Goal: Task Accomplishment & Management: Use online tool/utility

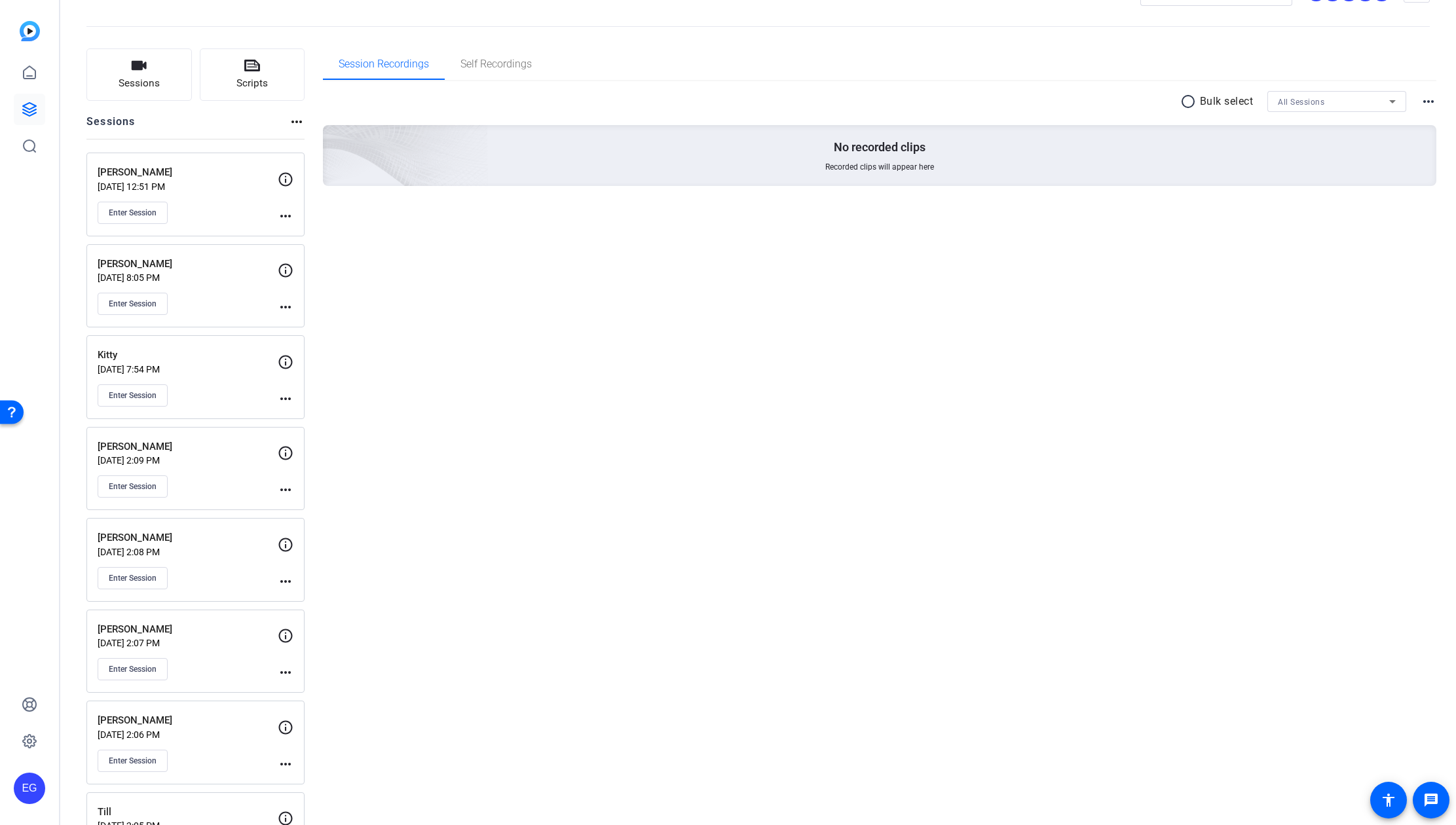
scroll to position [205, 0]
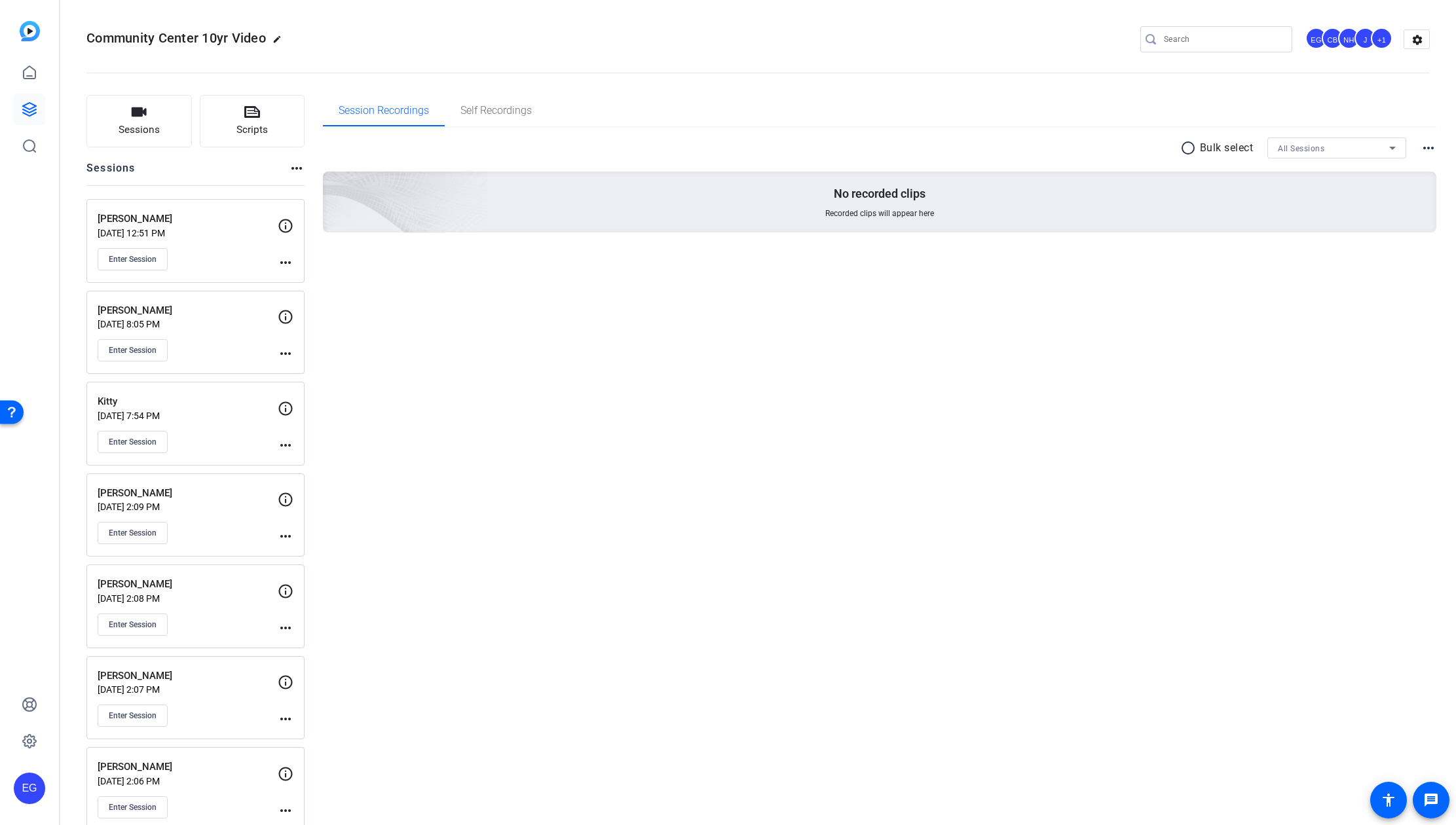
scroll to position [205, 0]
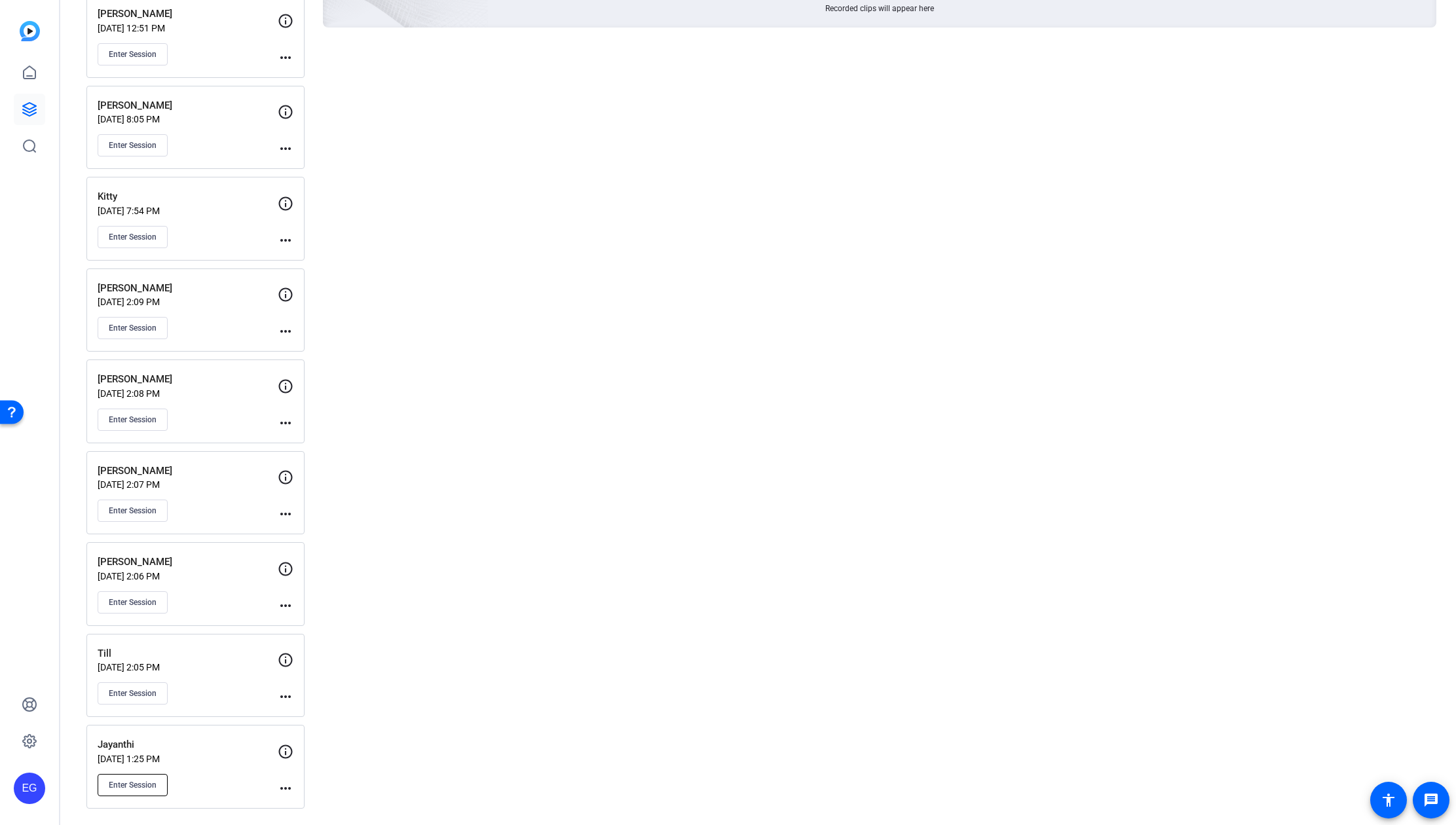
click at [132, 785] on span "Enter Session" at bounding box center [133, 785] width 48 height 10
click at [142, 781] on span "Enter Session" at bounding box center [133, 785] width 48 height 10
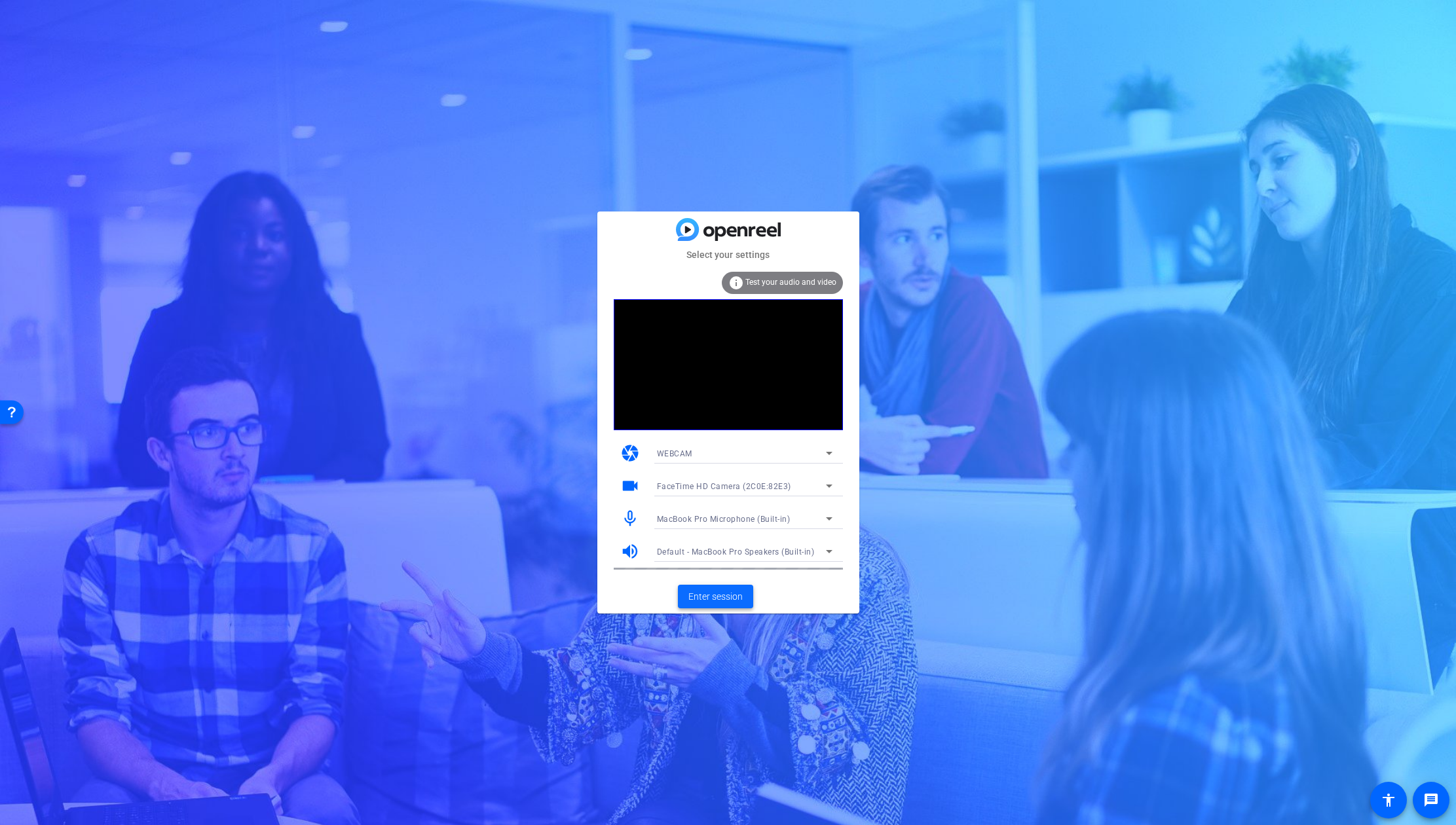
click at [719, 595] on span "Enter session" at bounding box center [715, 596] width 54 height 13
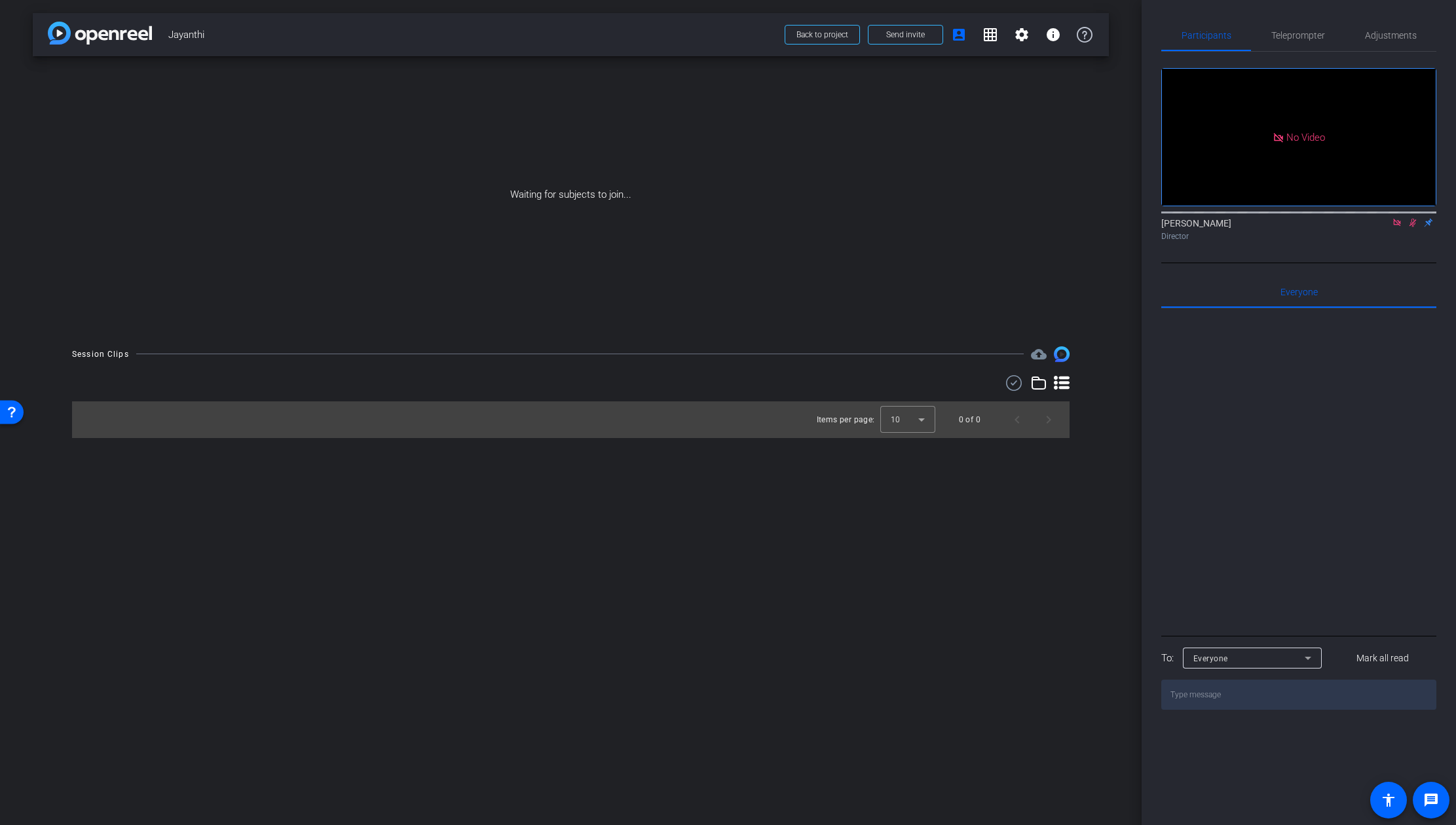
click at [1394, 227] on icon at bounding box center [1397, 222] width 10 height 9
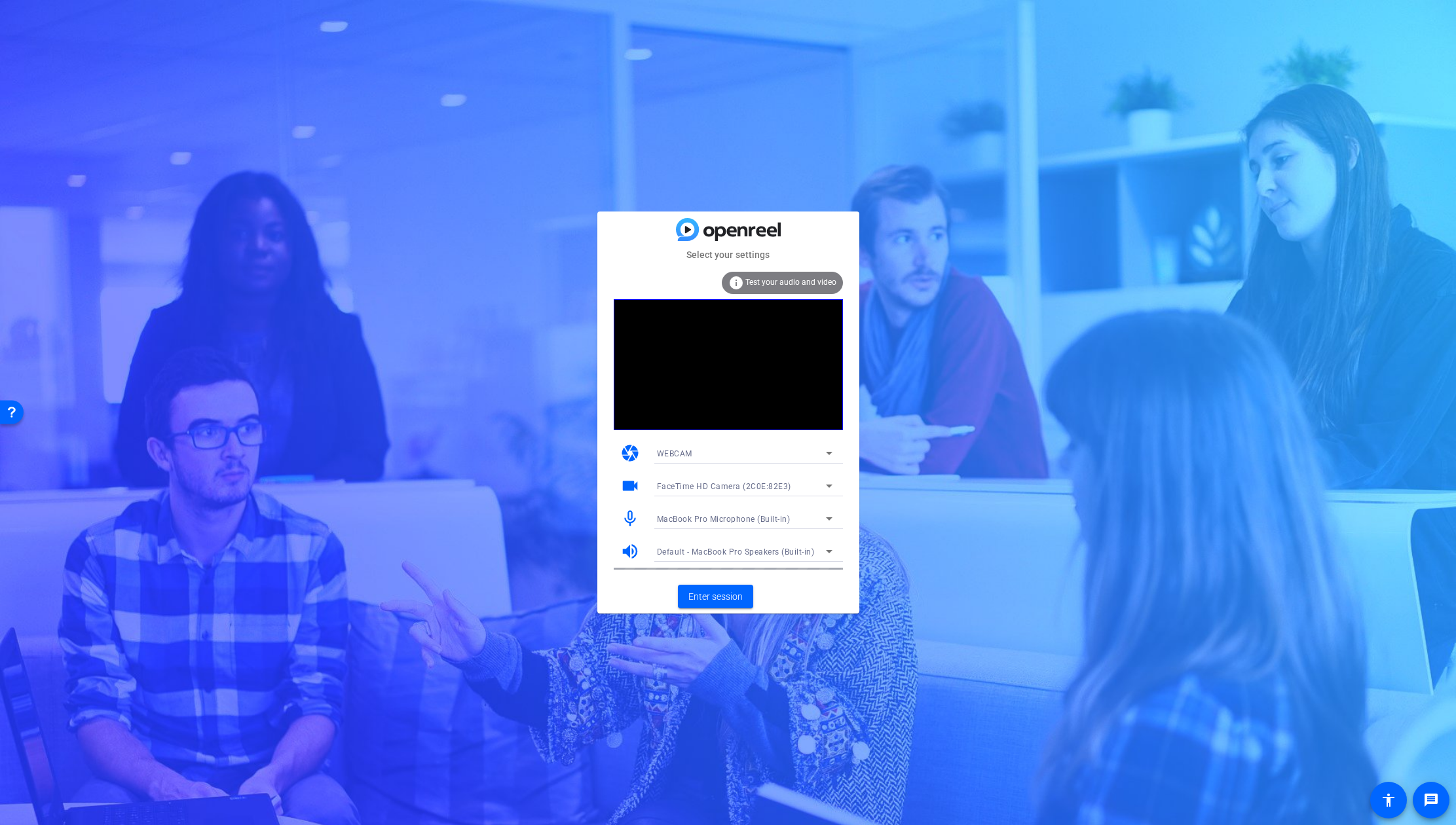
click at [819, 512] on div "MacBook Pro Microphone (Built-in)" at bounding box center [741, 519] width 169 height 16
click at [811, 508] on div at bounding box center [728, 412] width 1456 height 825
click at [721, 595] on span "Enter session" at bounding box center [715, 596] width 54 height 13
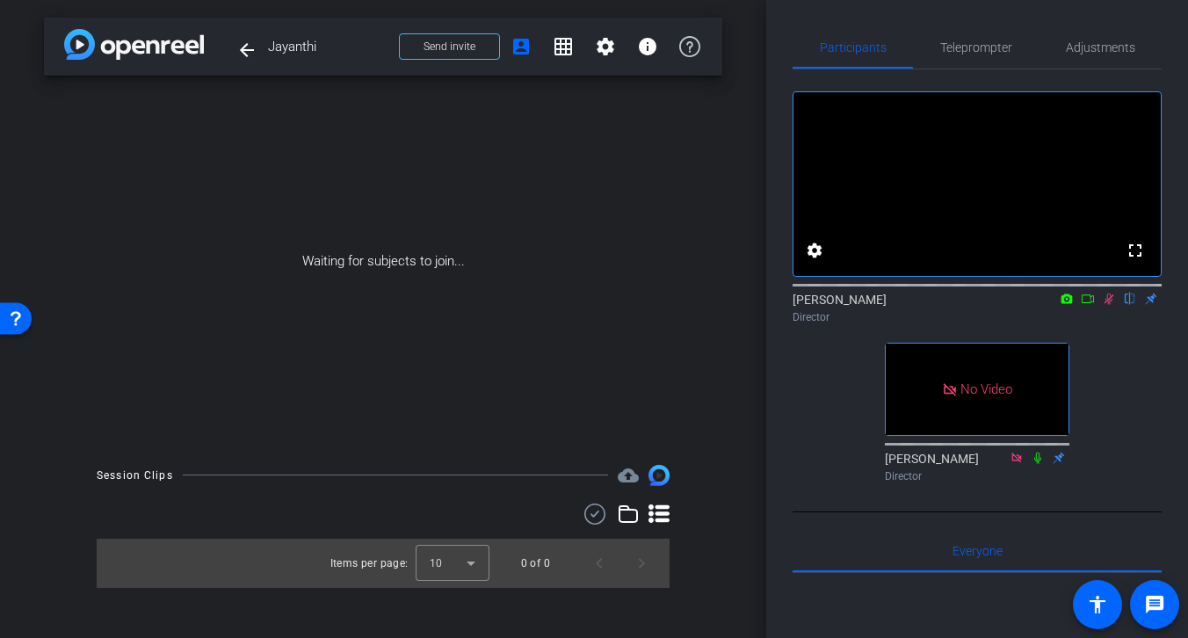
click at [1105, 305] on icon at bounding box center [1108, 298] width 14 height 12
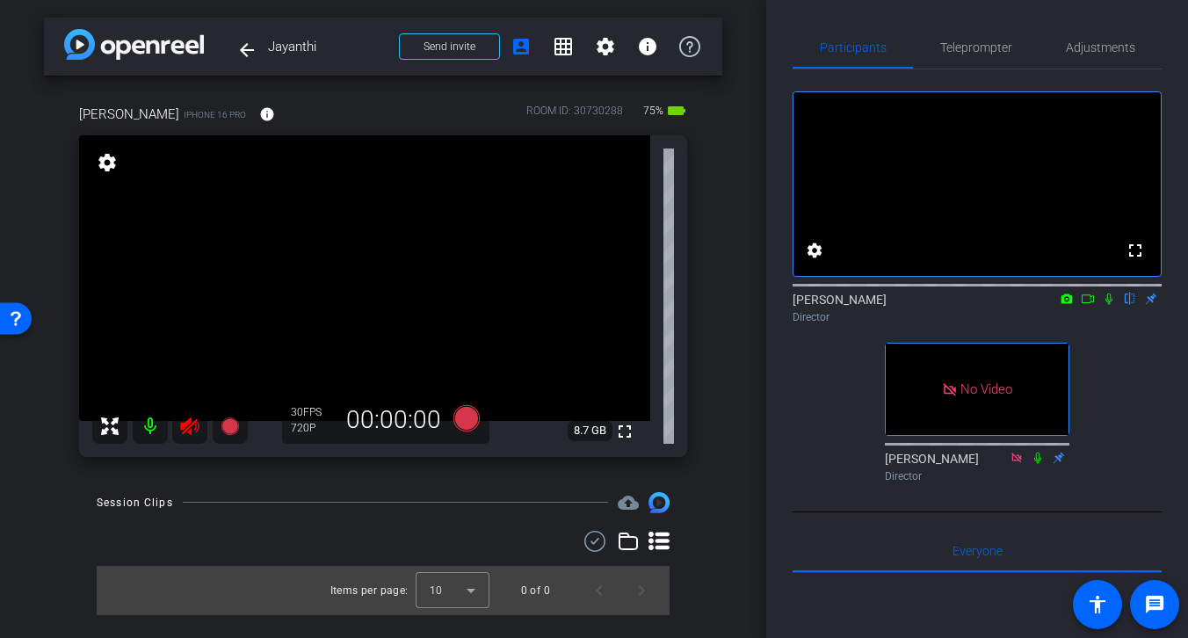
click at [187, 426] on icon at bounding box center [189, 425] width 21 height 21
click at [305, 414] on span "FPS" at bounding box center [312, 412] width 18 height 12
click at [1096, 51] on span "Adjustments" at bounding box center [1099, 47] width 69 height 12
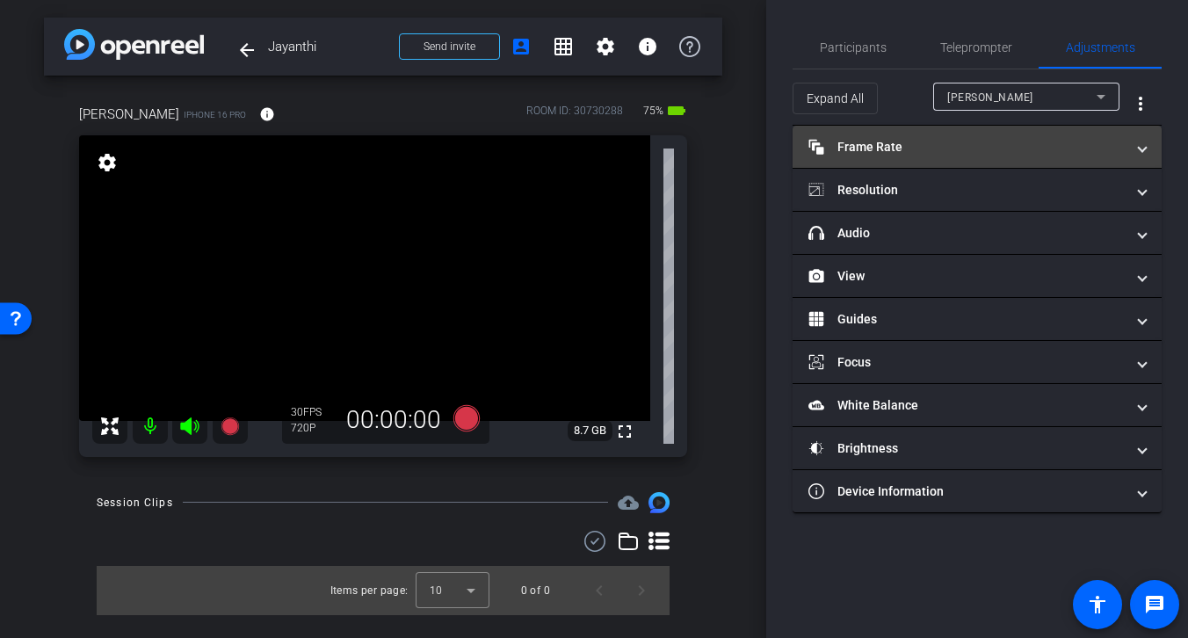
click at [999, 141] on mat-panel-title "Frame Rate Frame Rate" at bounding box center [966, 147] width 316 height 18
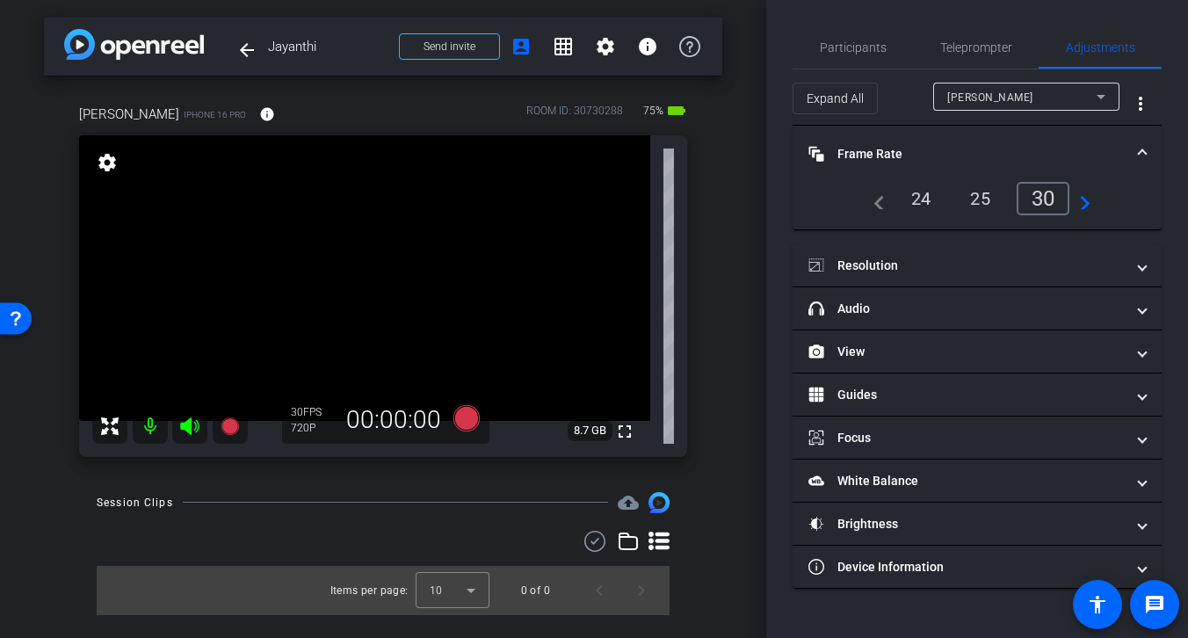
click at [916, 196] on div "24" at bounding box center [921, 199] width 47 height 30
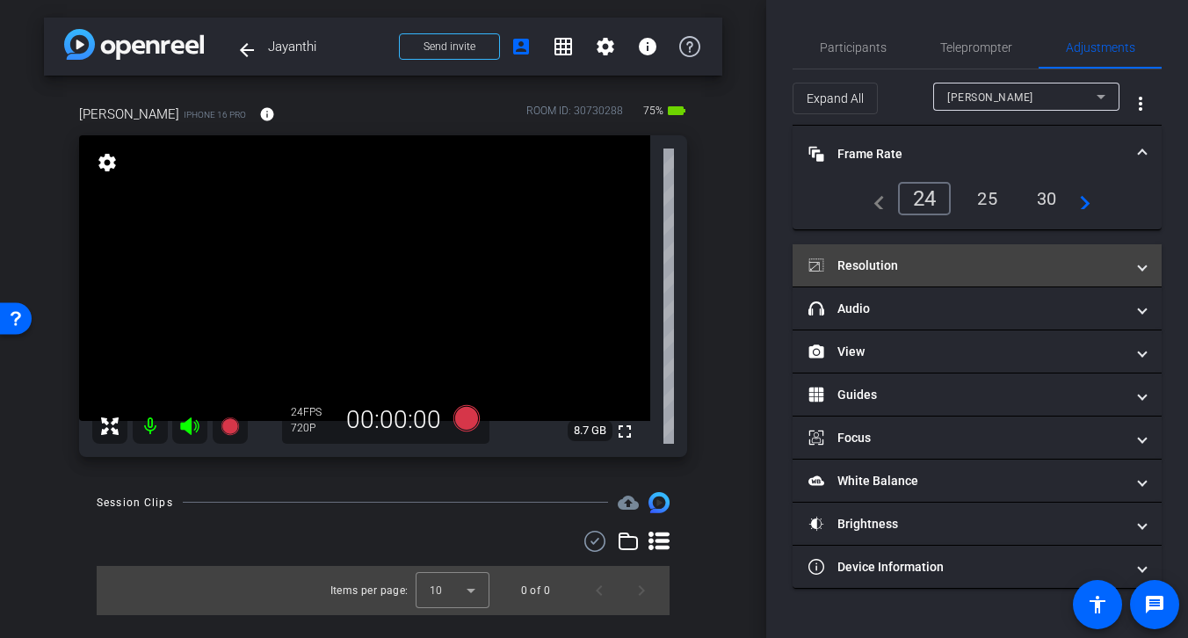
click at [983, 264] on mat-panel-title "Resolution" at bounding box center [966, 265] width 316 height 18
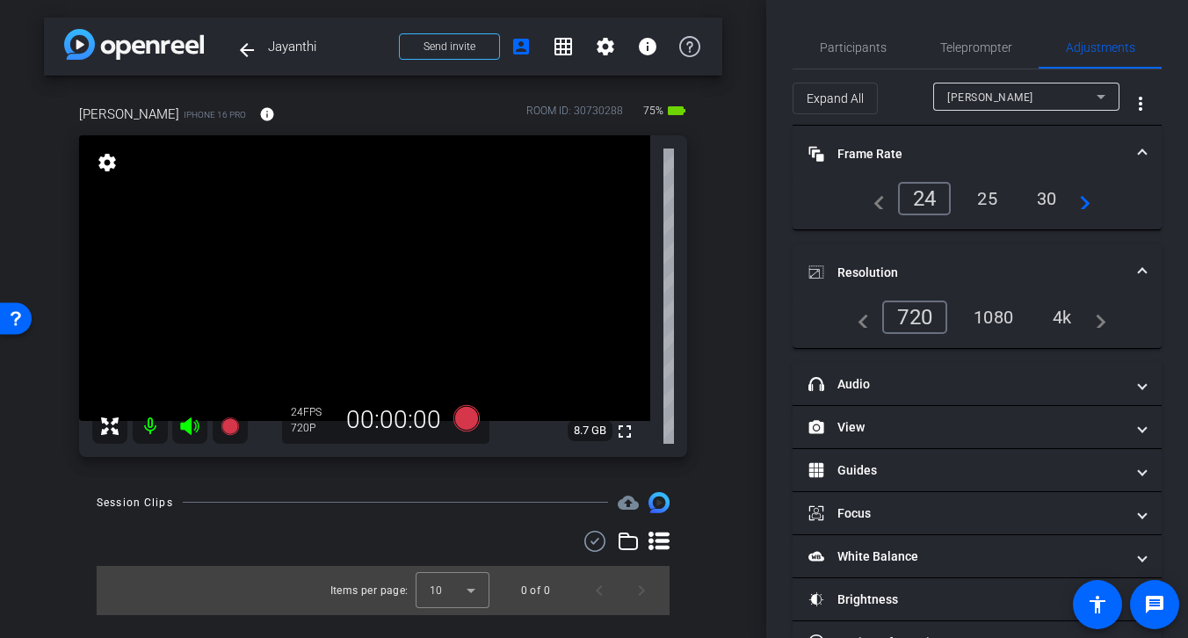
click at [1076, 307] on div "4k" at bounding box center [1062, 317] width 46 height 30
click at [1059, 314] on div "4k" at bounding box center [1062, 317] width 46 height 30
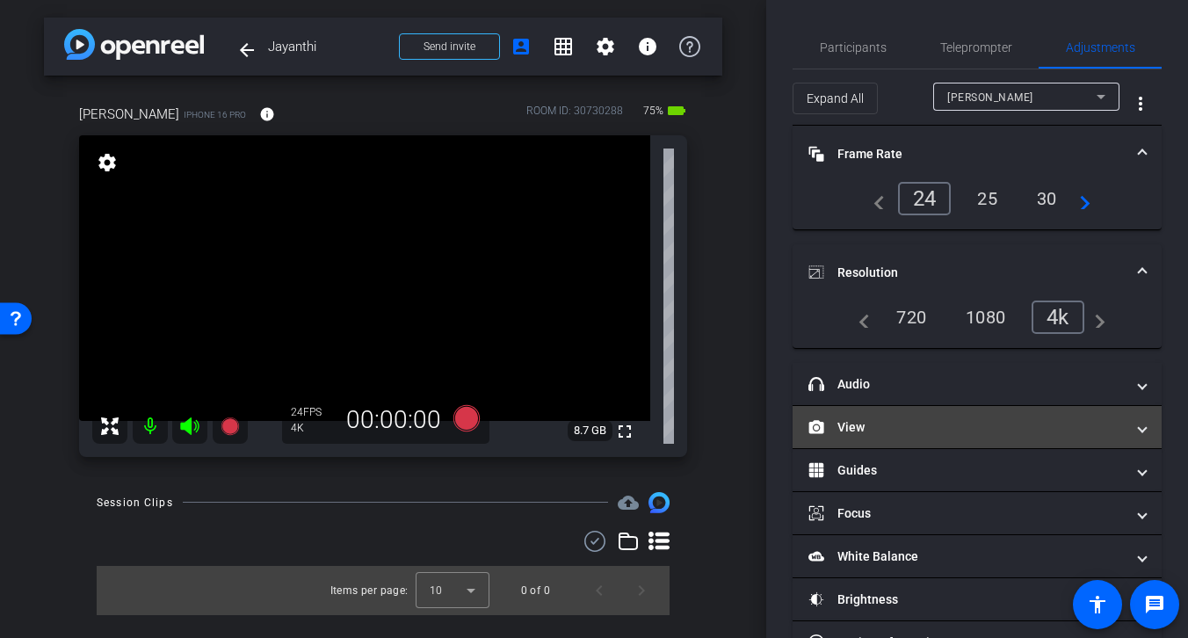
click at [978, 427] on mat-panel-title "View" at bounding box center [966, 427] width 316 height 18
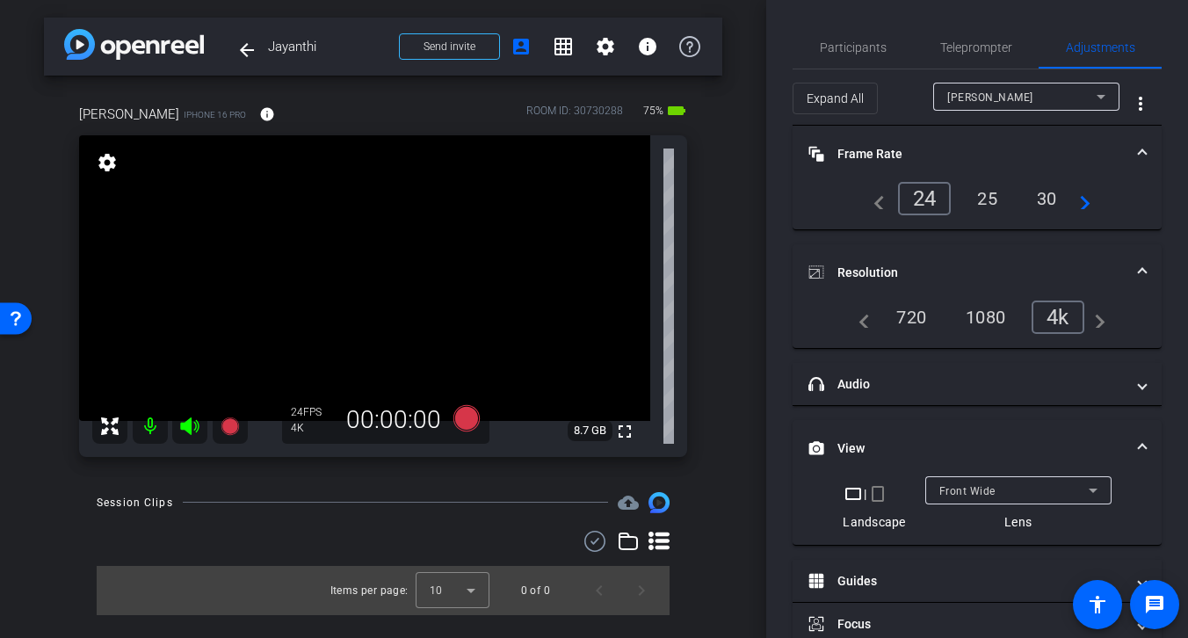
click at [996, 430] on mat-expansion-panel-header "View" at bounding box center [976, 448] width 369 height 56
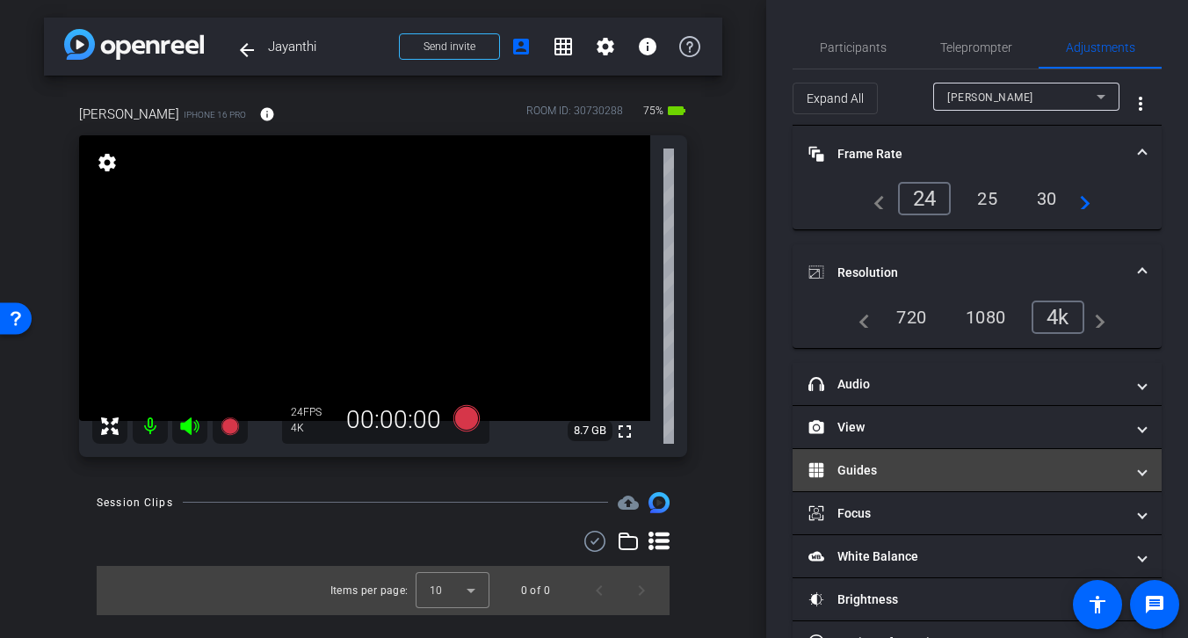
click at [998, 476] on mat-panel-title "Guides" at bounding box center [966, 470] width 316 height 18
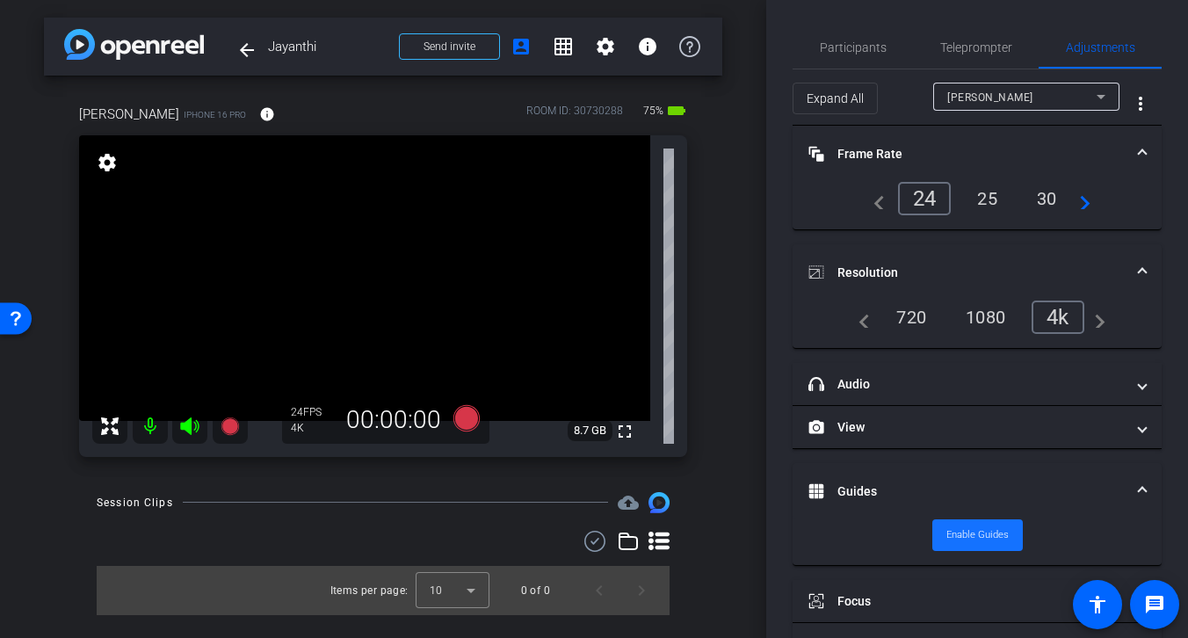
click at [971, 532] on span "Enable Guides" at bounding box center [977, 535] width 62 height 26
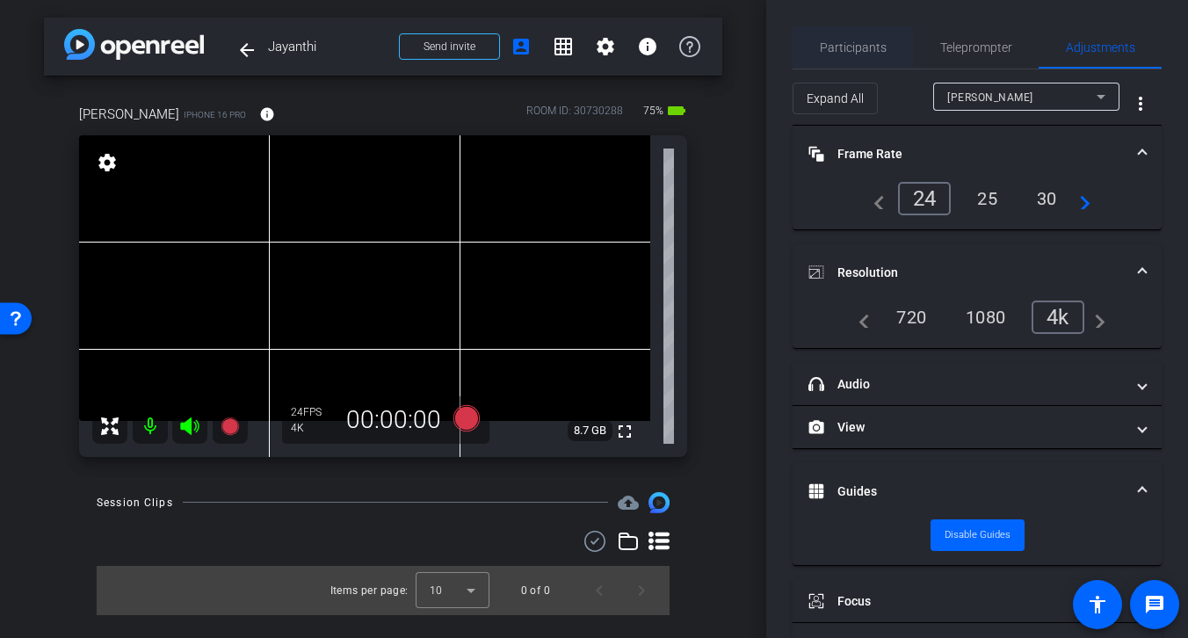
click at [852, 52] on span "Participants" at bounding box center [853, 47] width 67 height 12
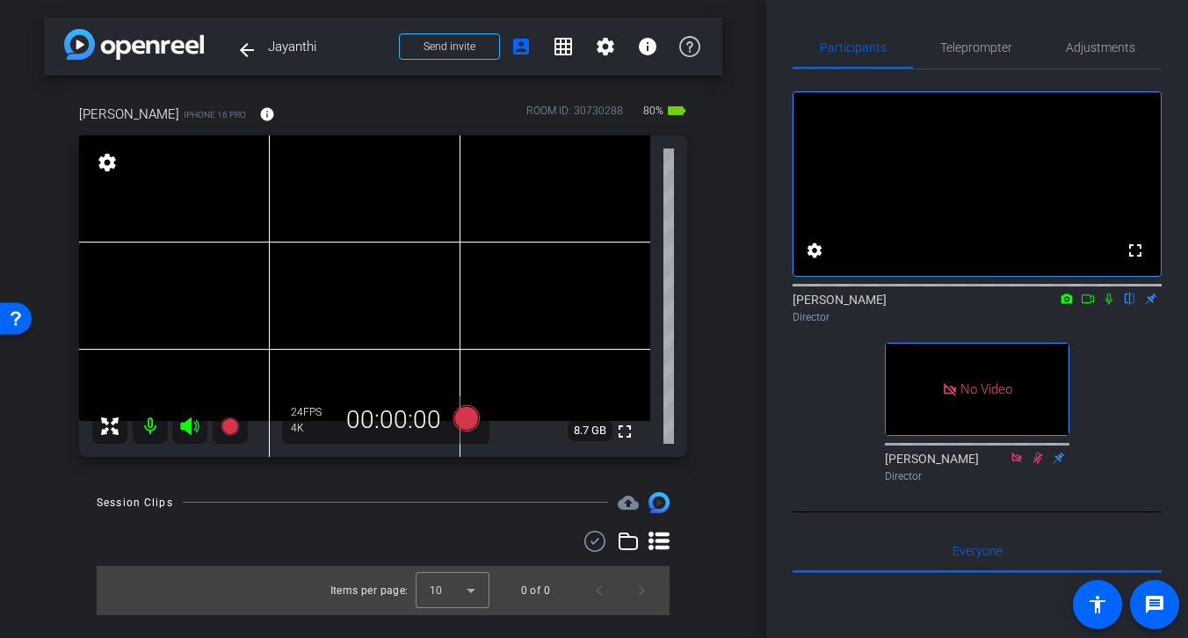
click at [187, 428] on icon at bounding box center [189, 426] width 18 height 18
click at [192, 423] on icon at bounding box center [189, 426] width 18 height 18
click at [189, 424] on icon at bounding box center [189, 426] width 18 height 18
click at [189, 424] on icon at bounding box center [189, 425] width 21 height 21
click at [190, 423] on icon at bounding box center [189, 426] width 18 height 18
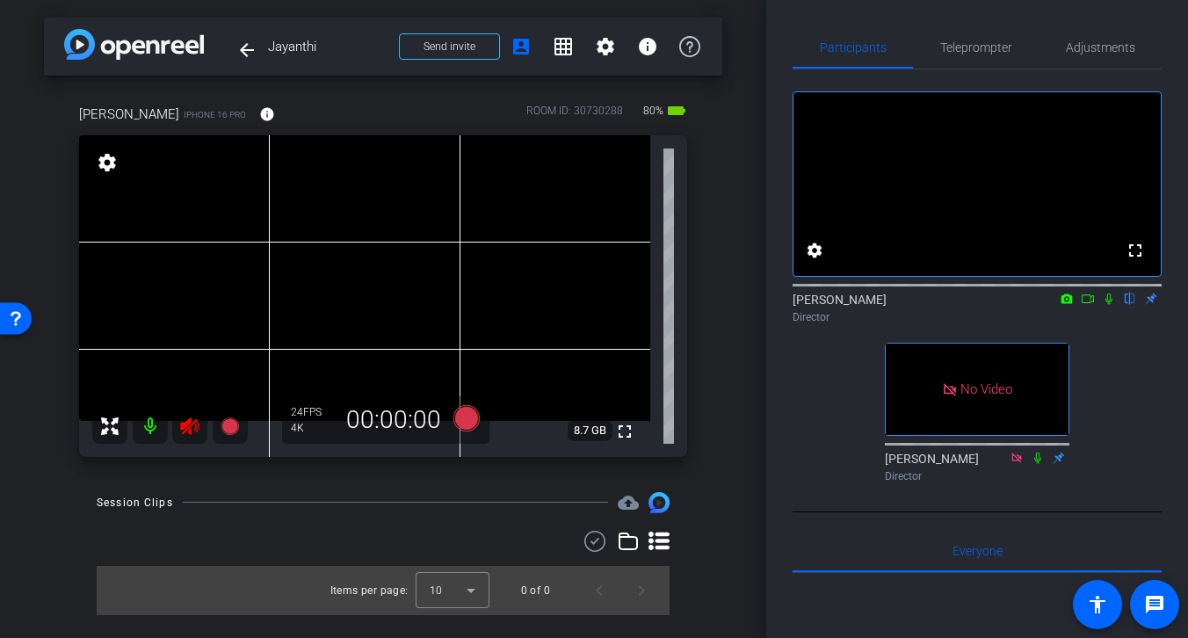
click at [189, 430] on icon at bounding box center [189, 426] width 18 height 18
click at [466, 418] on icon at bounding box center [466, 417] width 26 height 26
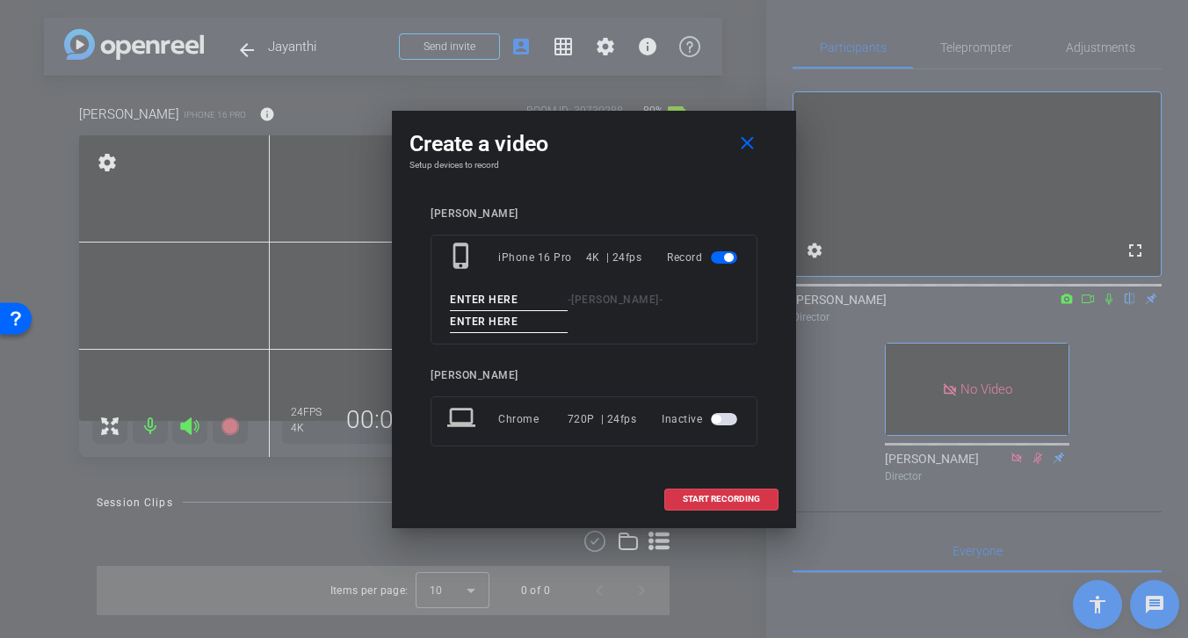
click at [527, 297] on input at bounding box center [509, 300] width 118 height 22
type input "Test 1"
click at [539, 325] on input at bounding box center [509, 322] width 118 height 22
type input "Test 1"
click at [715, 500] on span "START RECORDING" at bounding box center [720, 499] width 77 height 9
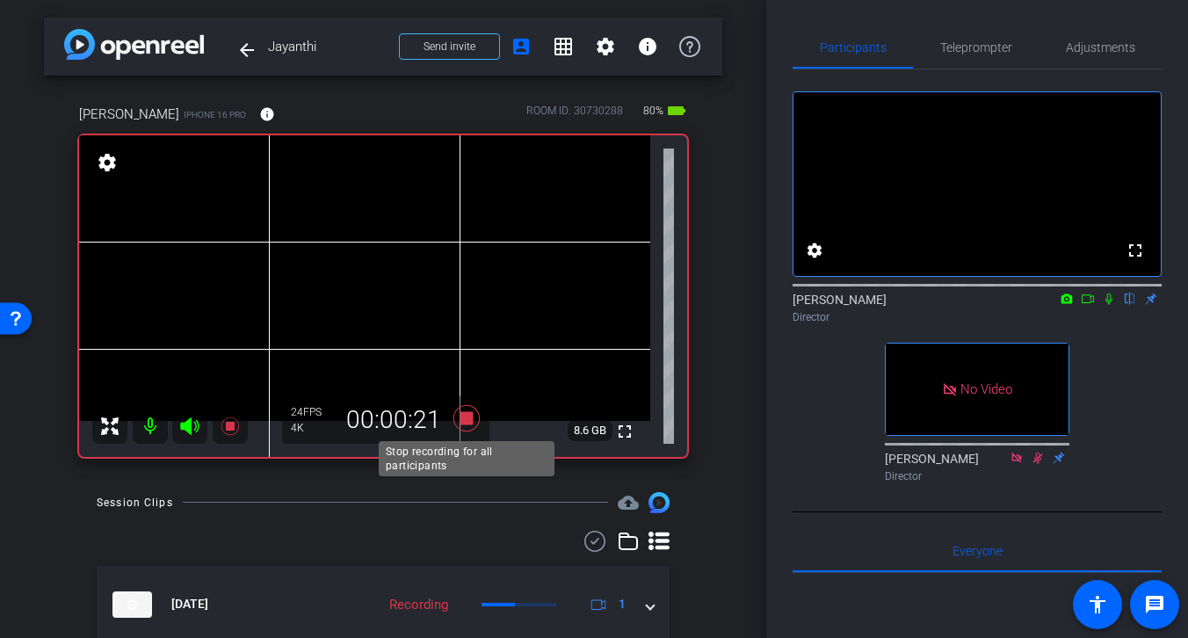
click at [470, 417] on icon at bounding box center [466, 417] width 26 height 26
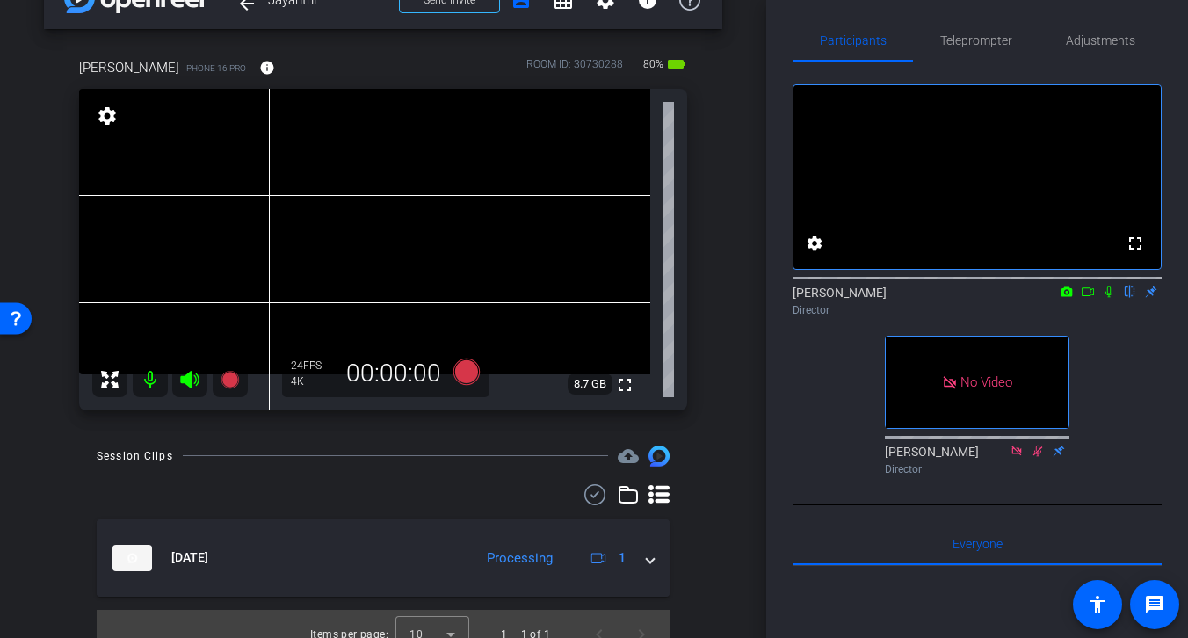
scroll to position [68, 0]
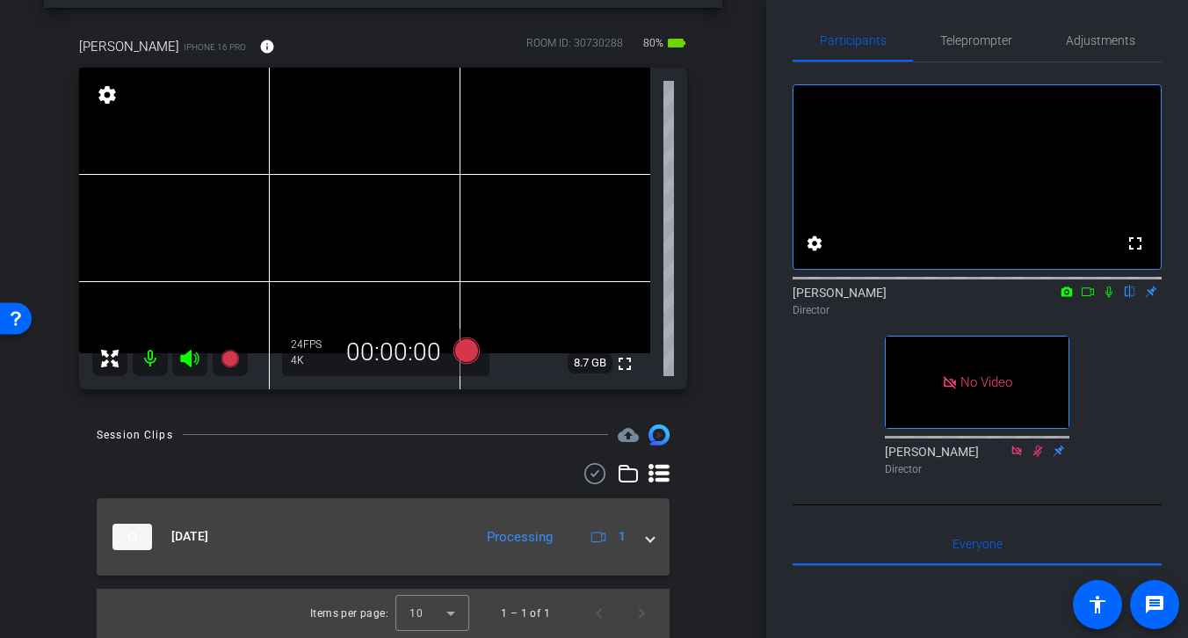
click at [647, 538] on span at bounding box center [649, 536] width 7 height 18
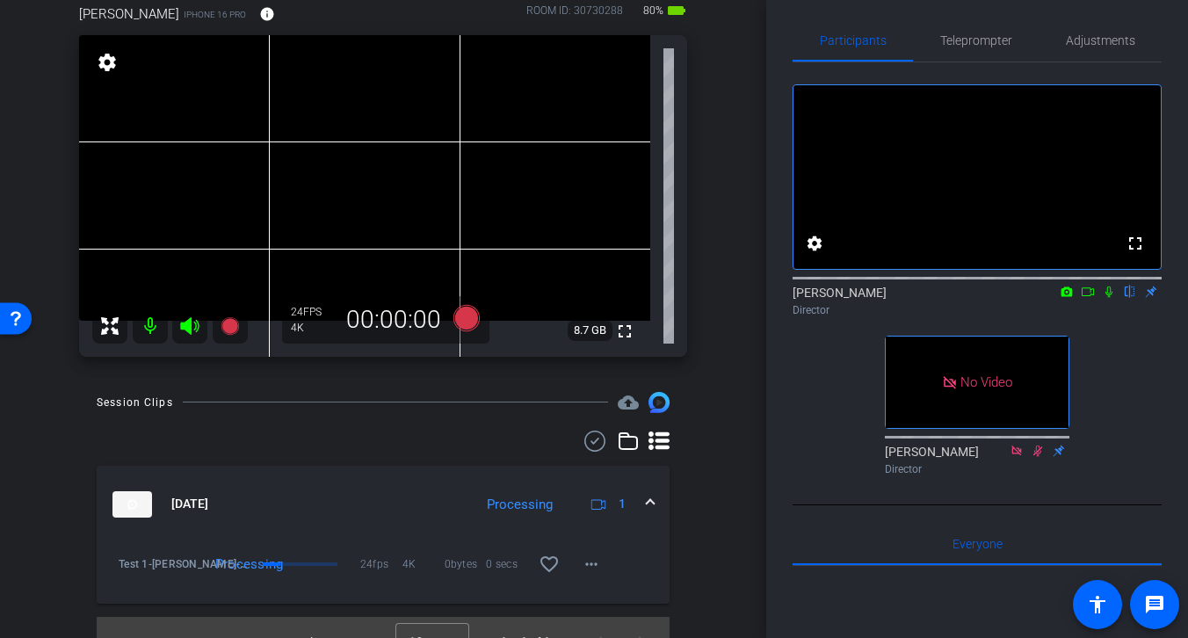
scroll to position [128, 0]
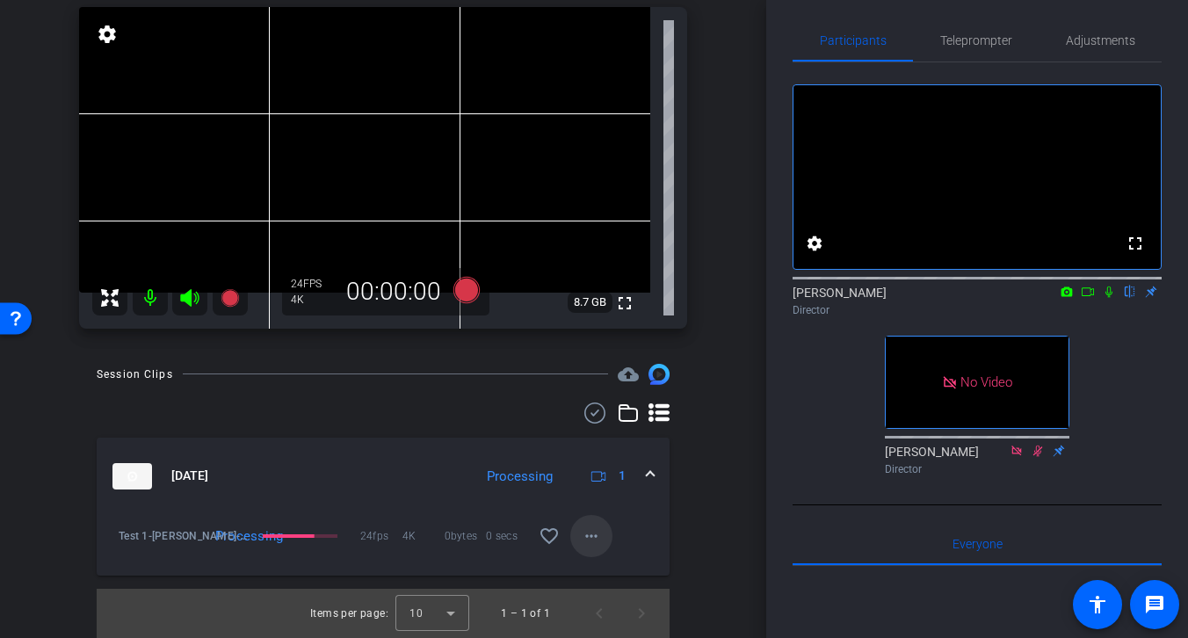
click at [589, 533] on mat-icon "more_horiz" at bounding box center [591, 535] width 21 height 21
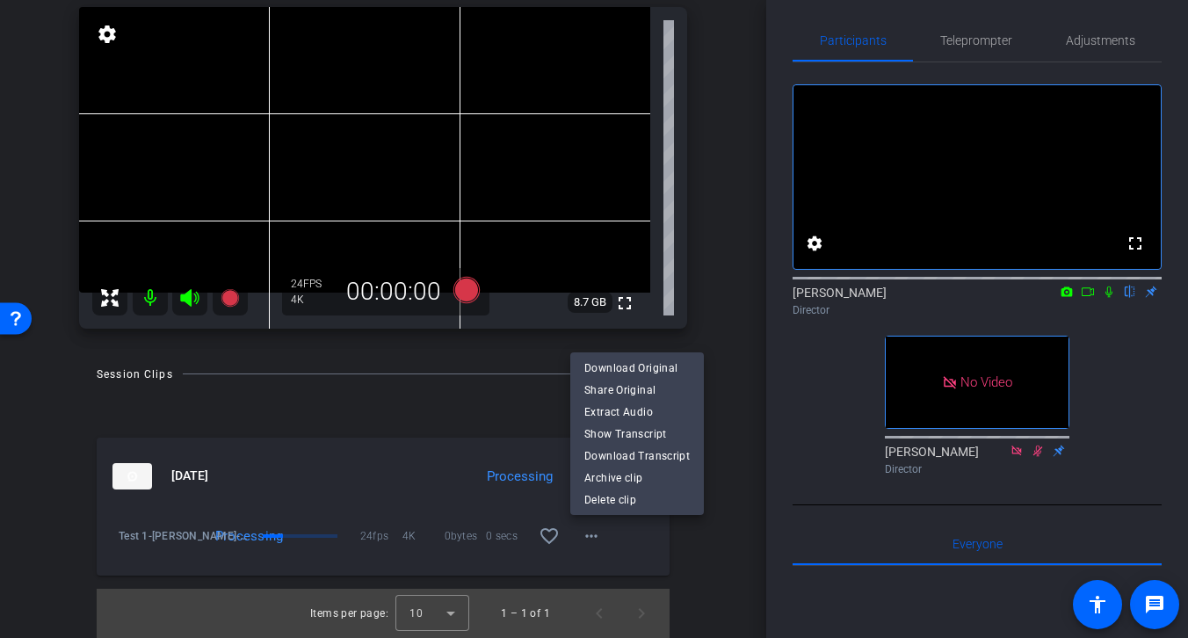
click at [713, 357] on div at bounding box center [594, 319] width 1188 height 638
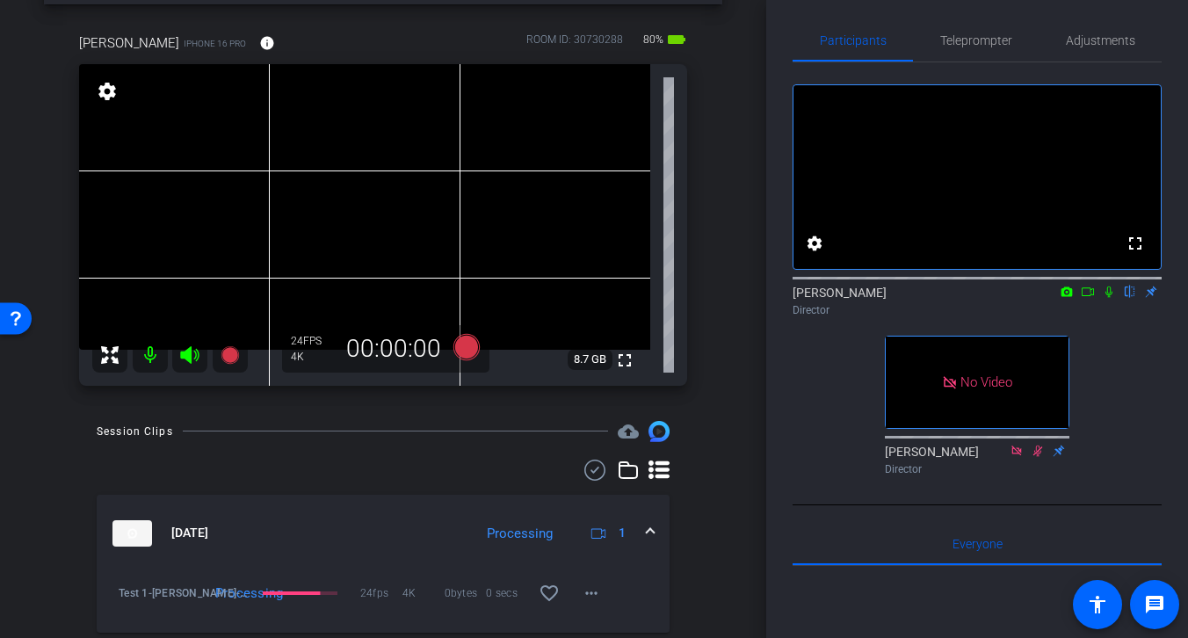
scroll to position [0, 0]
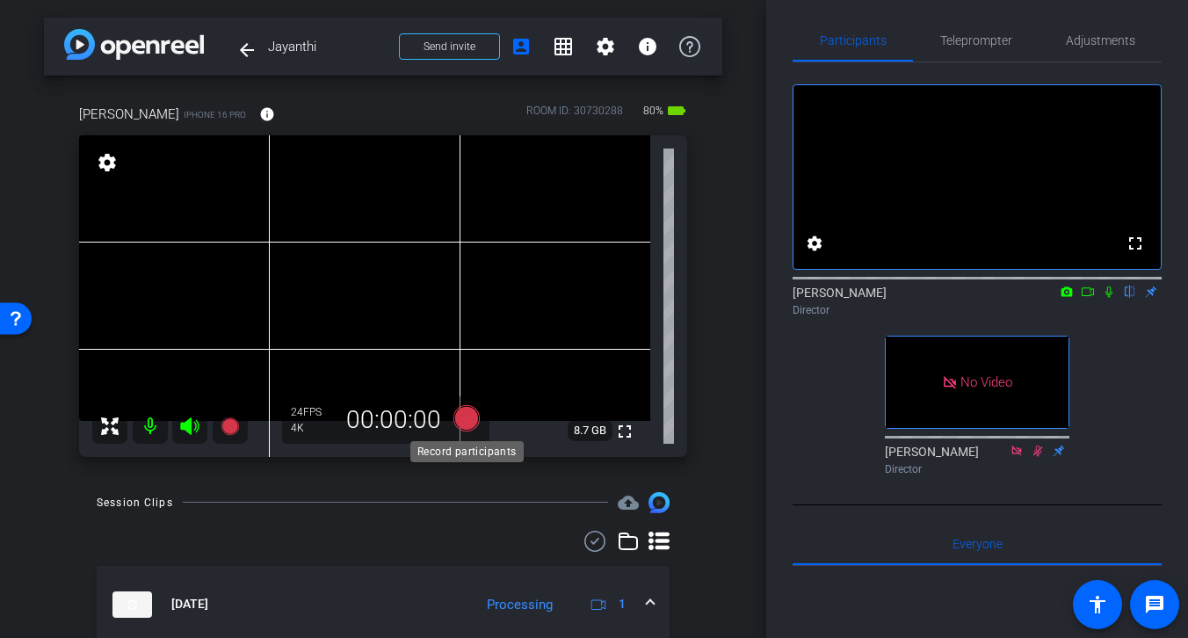
click at [463, 415] on icon at bounding box center [466, 417] width 26 height 26
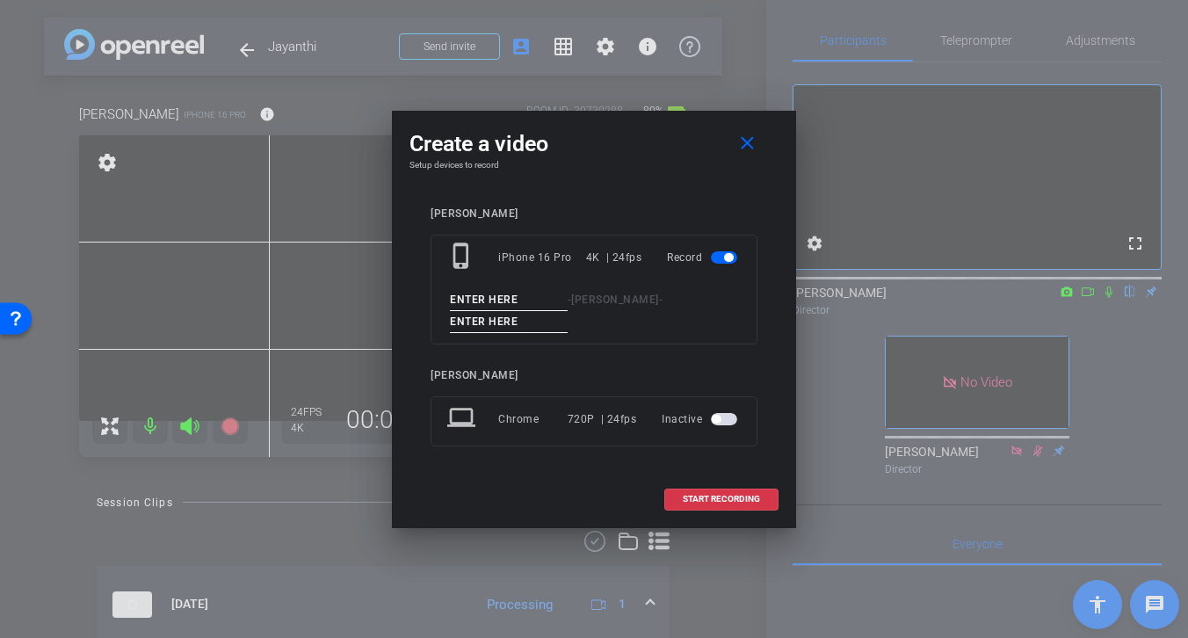
click at [526, 295] on input at bounding box center [509, 300] width 118 height 22
drag, startPoint x: 478, startPoint y: 296, endPoint x: 431, endPoint y: 296, distance: 46.6
click at [431, 296] on div "phone_iphone iPhone 16 Pro 4K | 24fps Record Tk 1 - Dr Jayanthi -" at bounding box center [593, 290] width 327 height 110
type input "Tk 1"
click at [526, 326] on input at bounding box center [509, 322] width 118 height 22
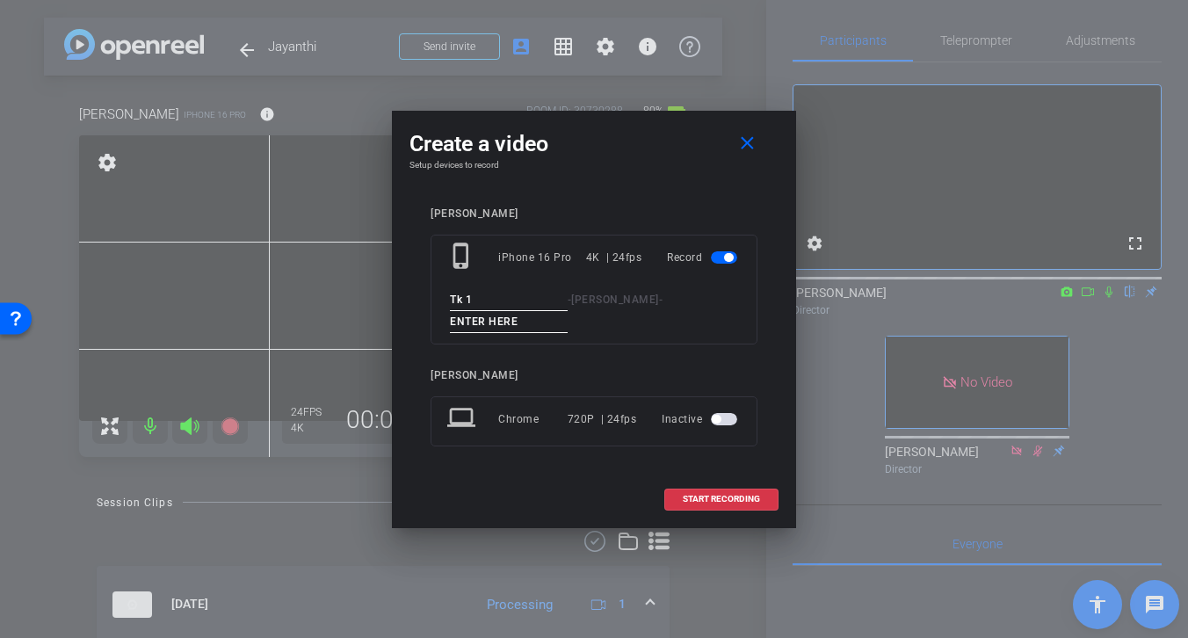
paste input "Tk 1"
type input "Tk 1"
click at [719, 496] on span "START RECORDING" at bounding box center [720, 499] width 77 height 9
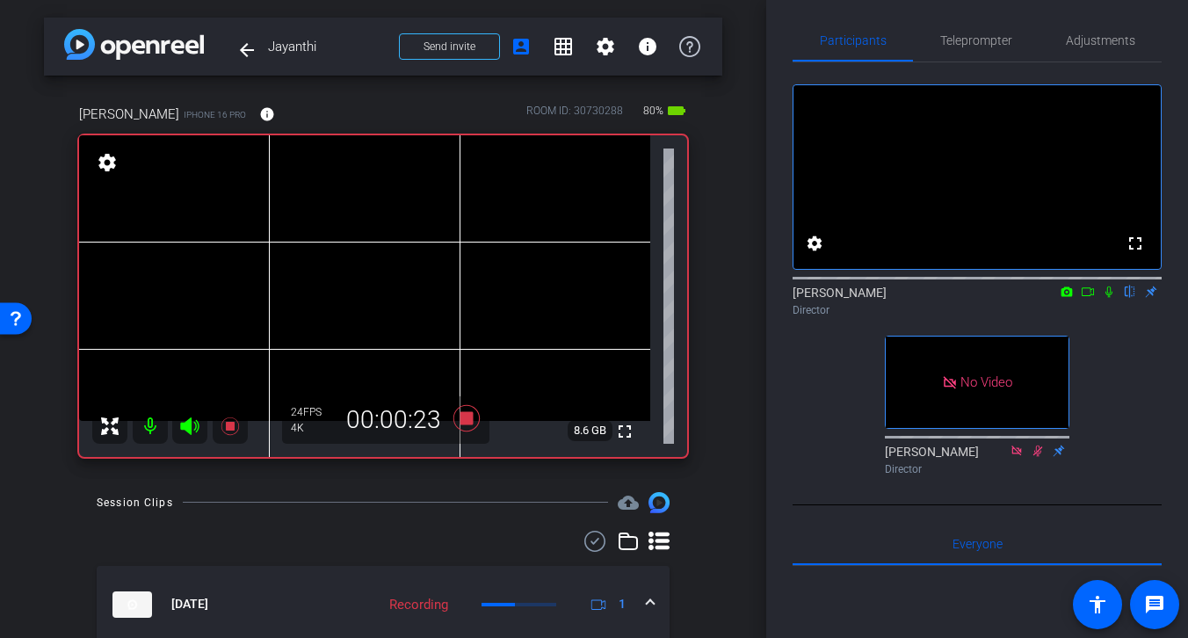
click at [1086, 298] on icon at bounding box center [1087, 291] width 14 height 12
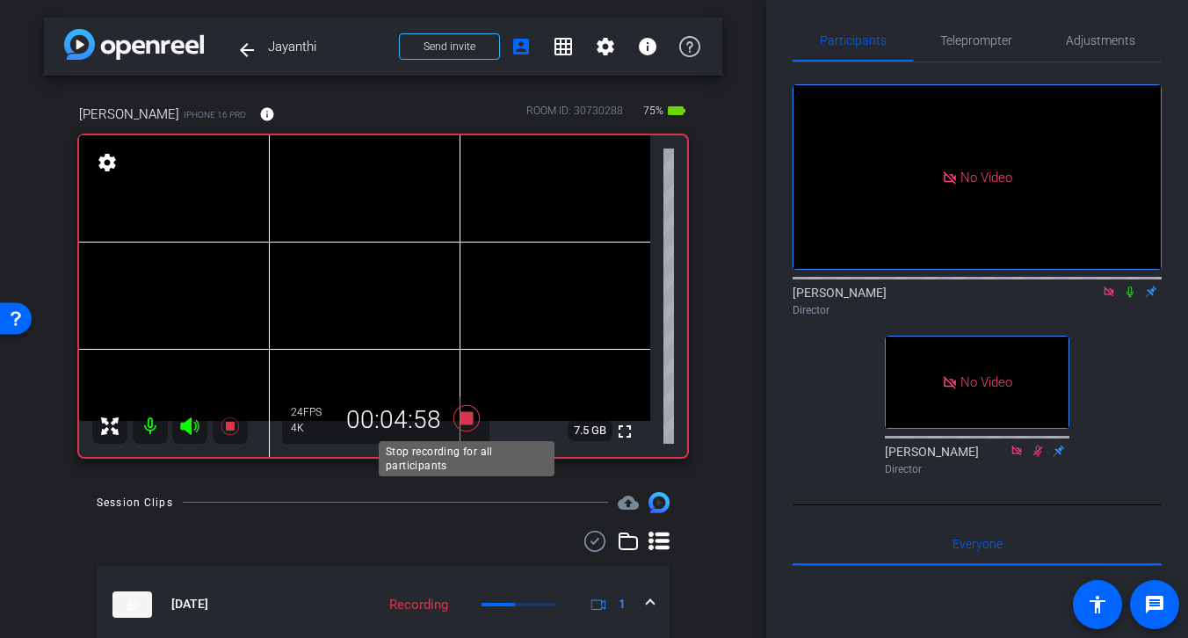
click at [466, 420] on icon at bounding box center [466, 417] width 26 height 26
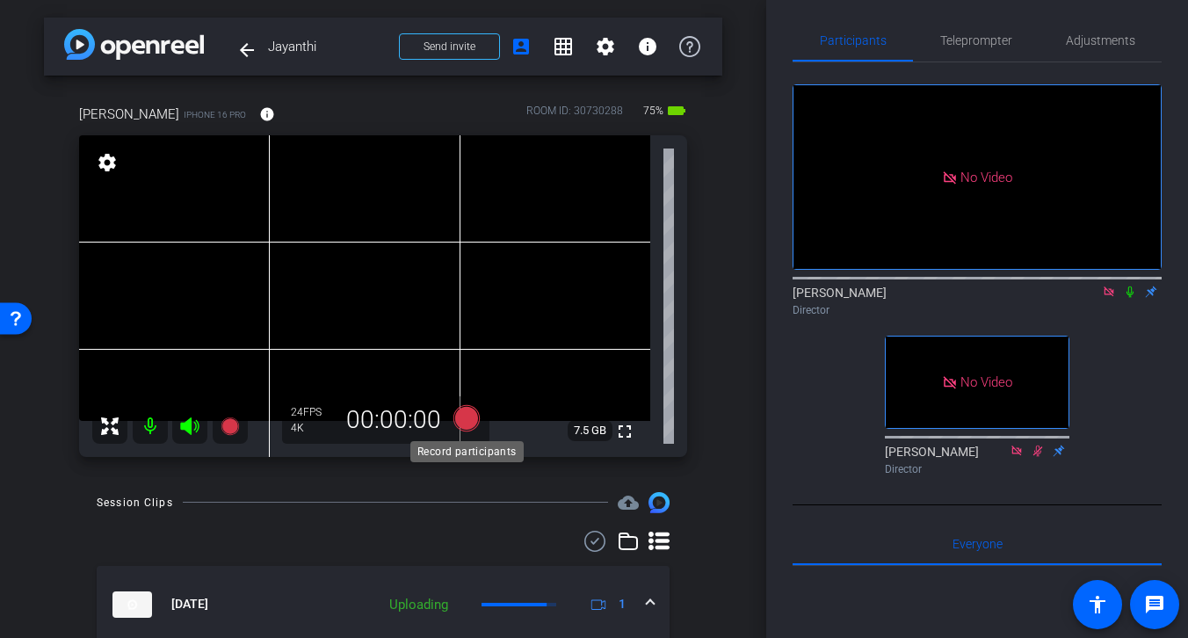
click at [468, 422] on icon at bounding box center [466, 417] width 26 height 26
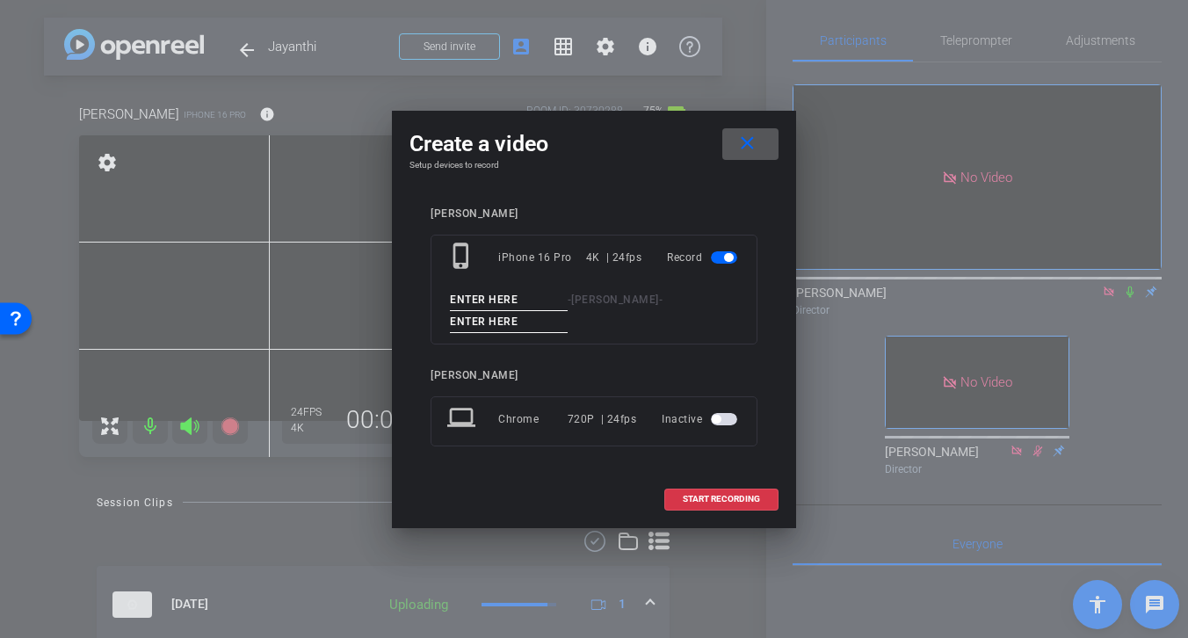
click at [517, 295] on input at bounding box center [509, 300] width 118 height 22
drag, startPoint x: 485, startPoint y: 301, endPoint x: 422, endPoint y: 295, distance: 62.7
click at [422, 295] on div "Dr Jayanthi phone_iphone iPhone 16 Pro 4K | 24fps Record Tk 2 - Dr Jayanthi - E…" at bounding box center [593, 339] width 369 height 299
type input "Tk 2"
click at [496, 323] on input at bounding box center [509, 322] width 118 height 22
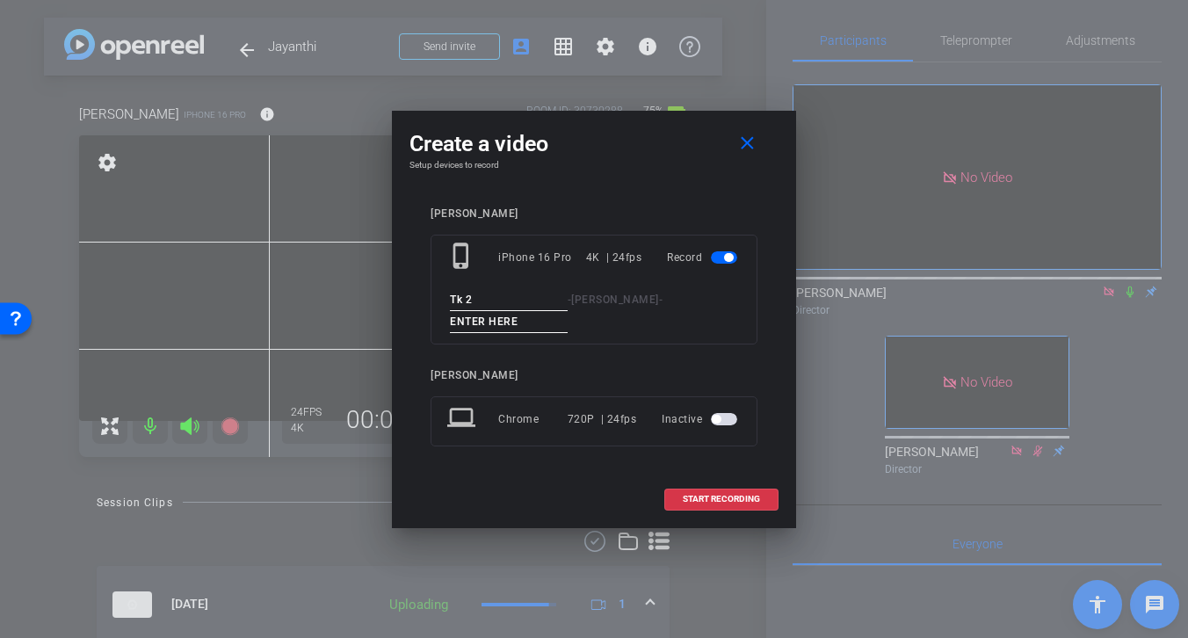
paste input "Tk 2"
type input "Tk 2"
click at [726, 496] on span "START RECORDING" at bounding box center [720, 499] width 77 height 9
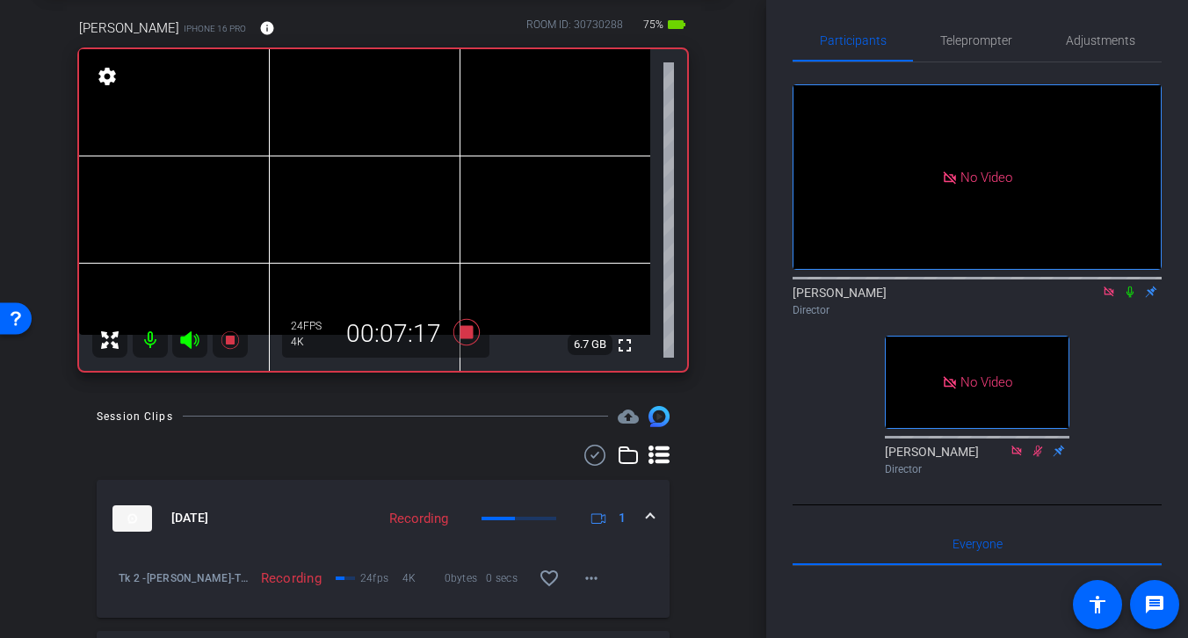
scroll to position [85, 0]
click at [466, 336] on icon at bounding box center [466, 332] width 26 height 26
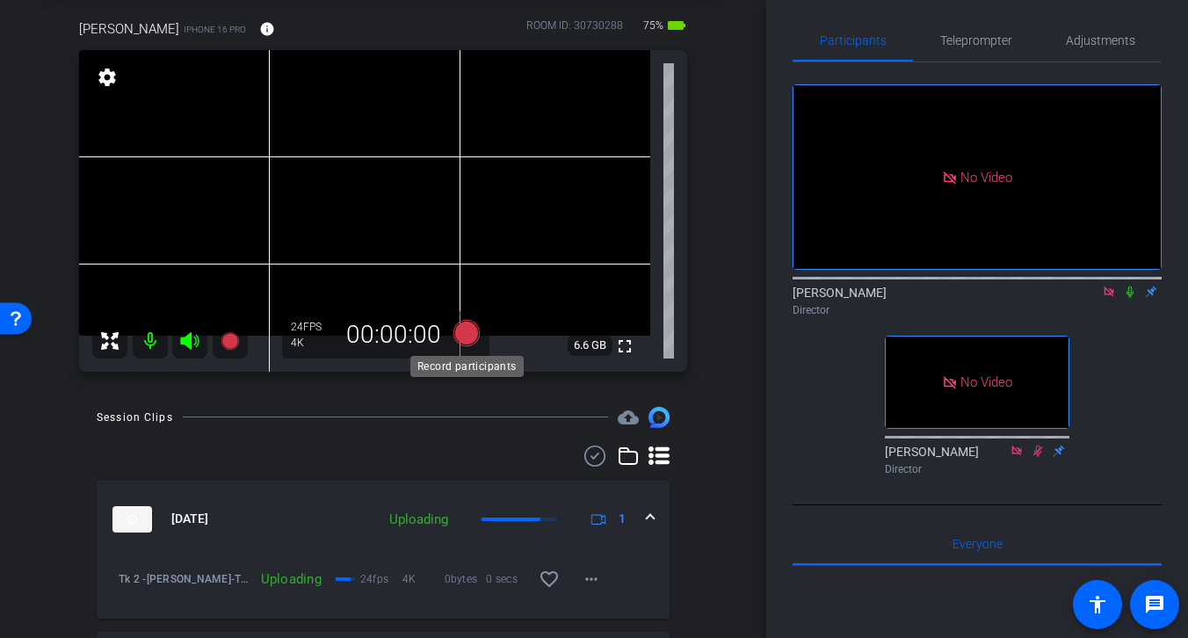
click at [464, 333] on icon at bounding box center [466, 332] width 26 height 26
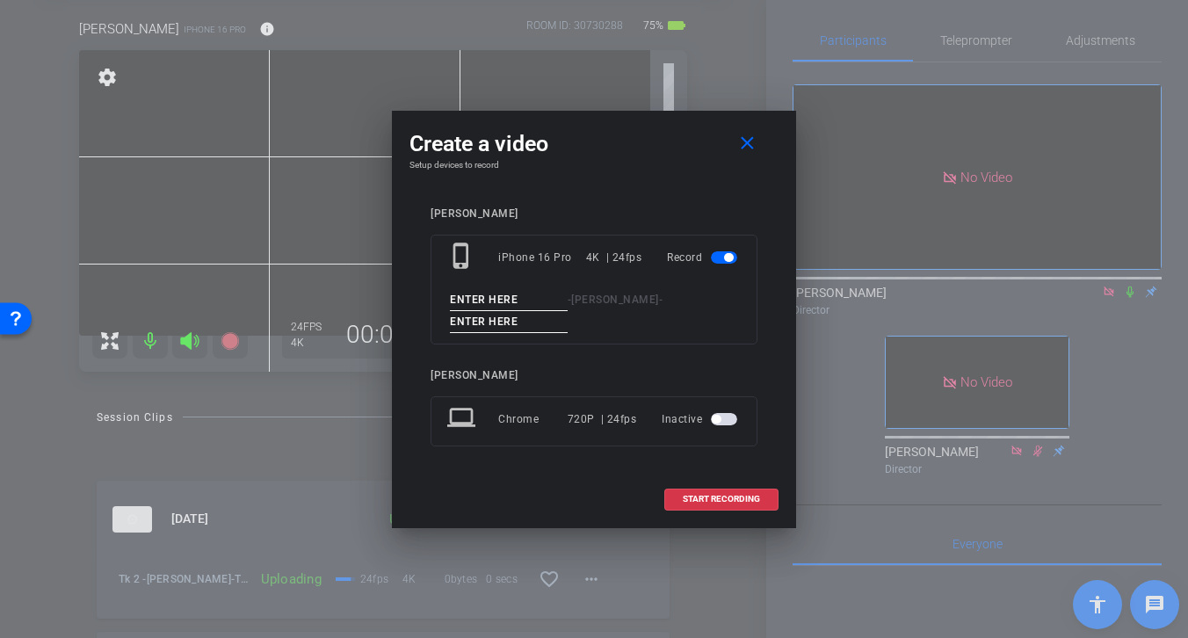
click at [516, 295] on input at bounding box center [509, 300] width 118 height 22
type input "Tk 3"
click at [535, 321] on input at bounding box center [509, 322] width 118 height 22
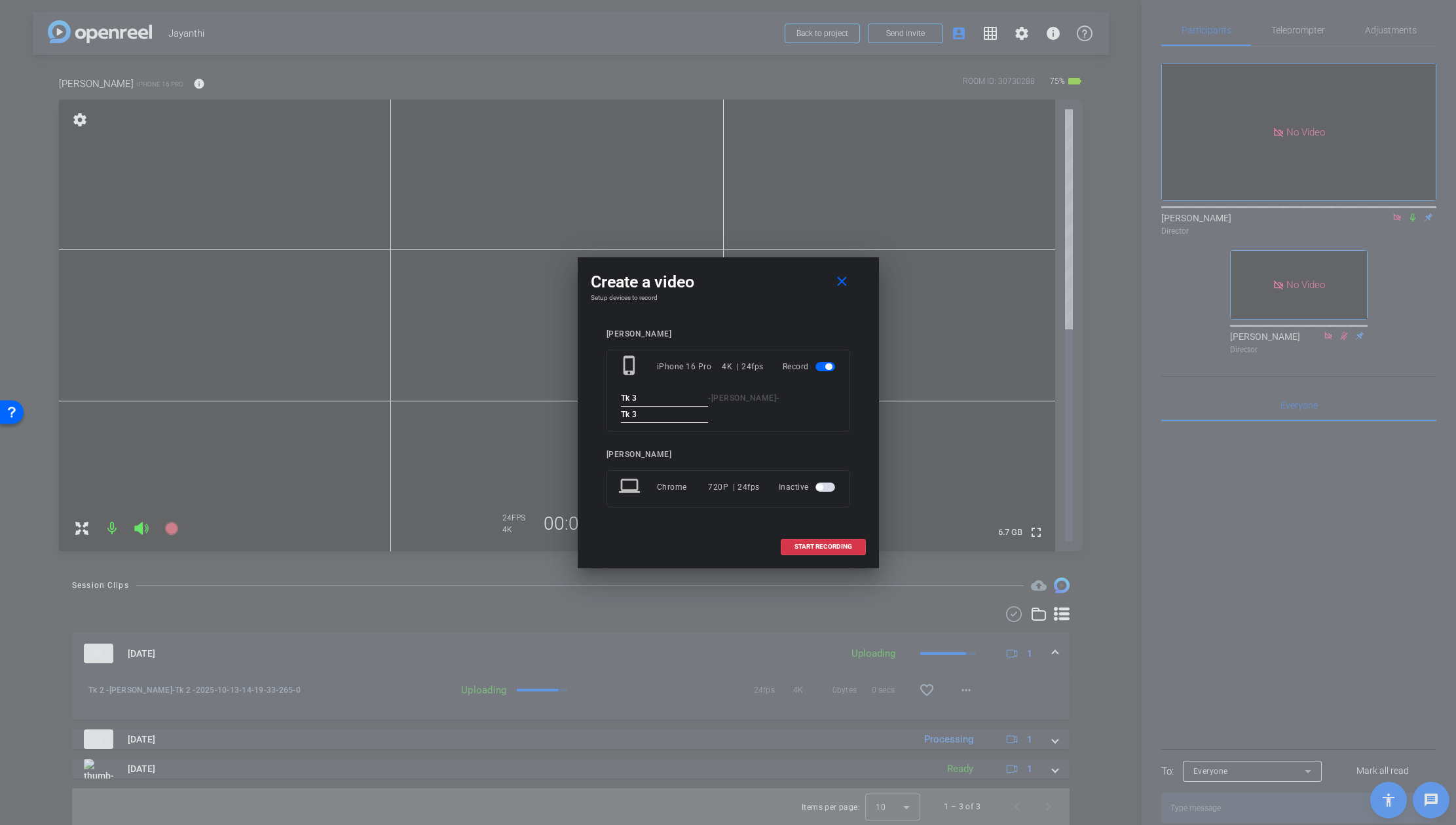
scroll to position [1, 0]
type input "Tk 3"
click at [807, 547] on span "START RECORDING" at bounding box center [822, 546] width 57 height 7
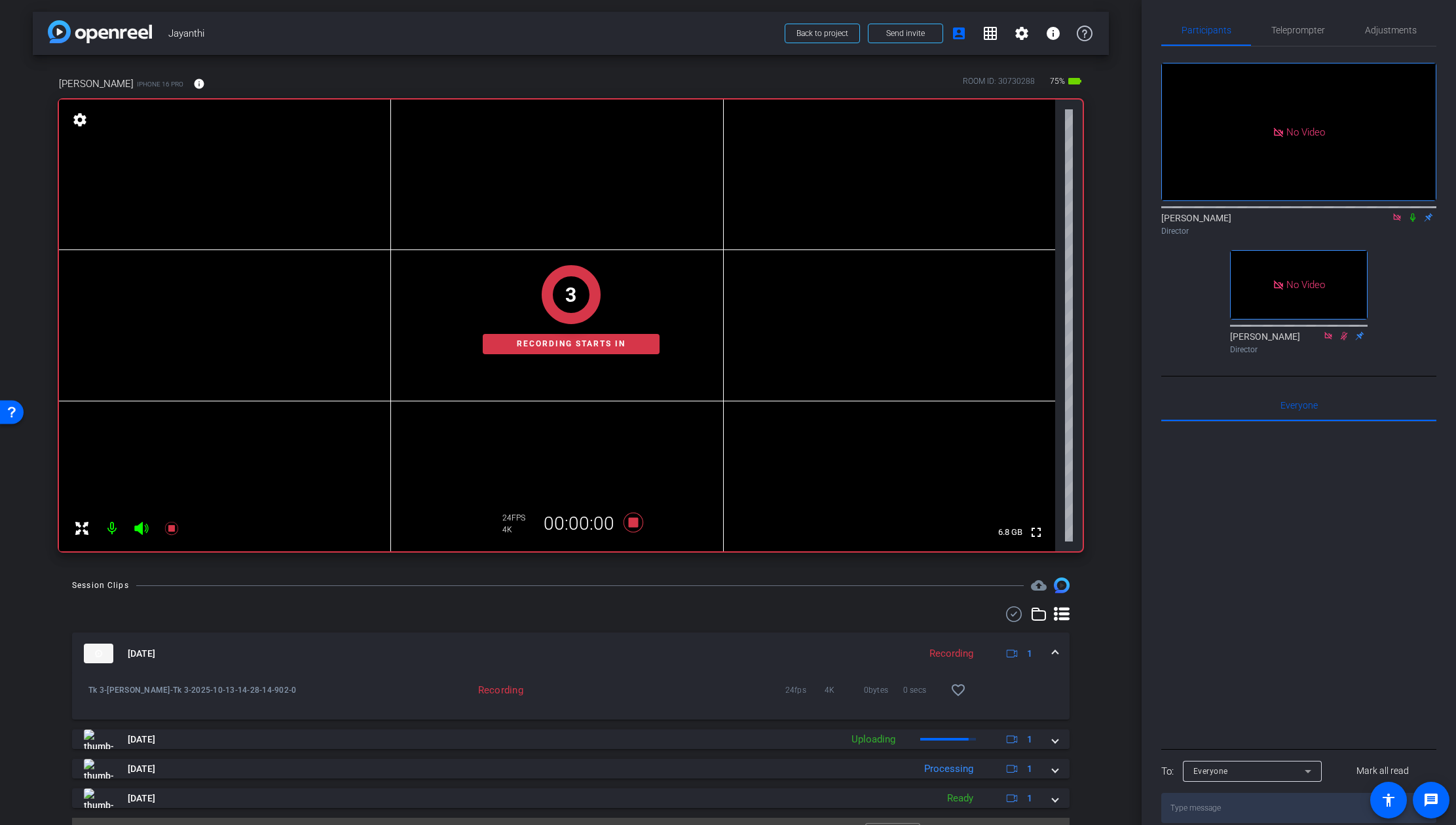
scroll to position [31, 0]
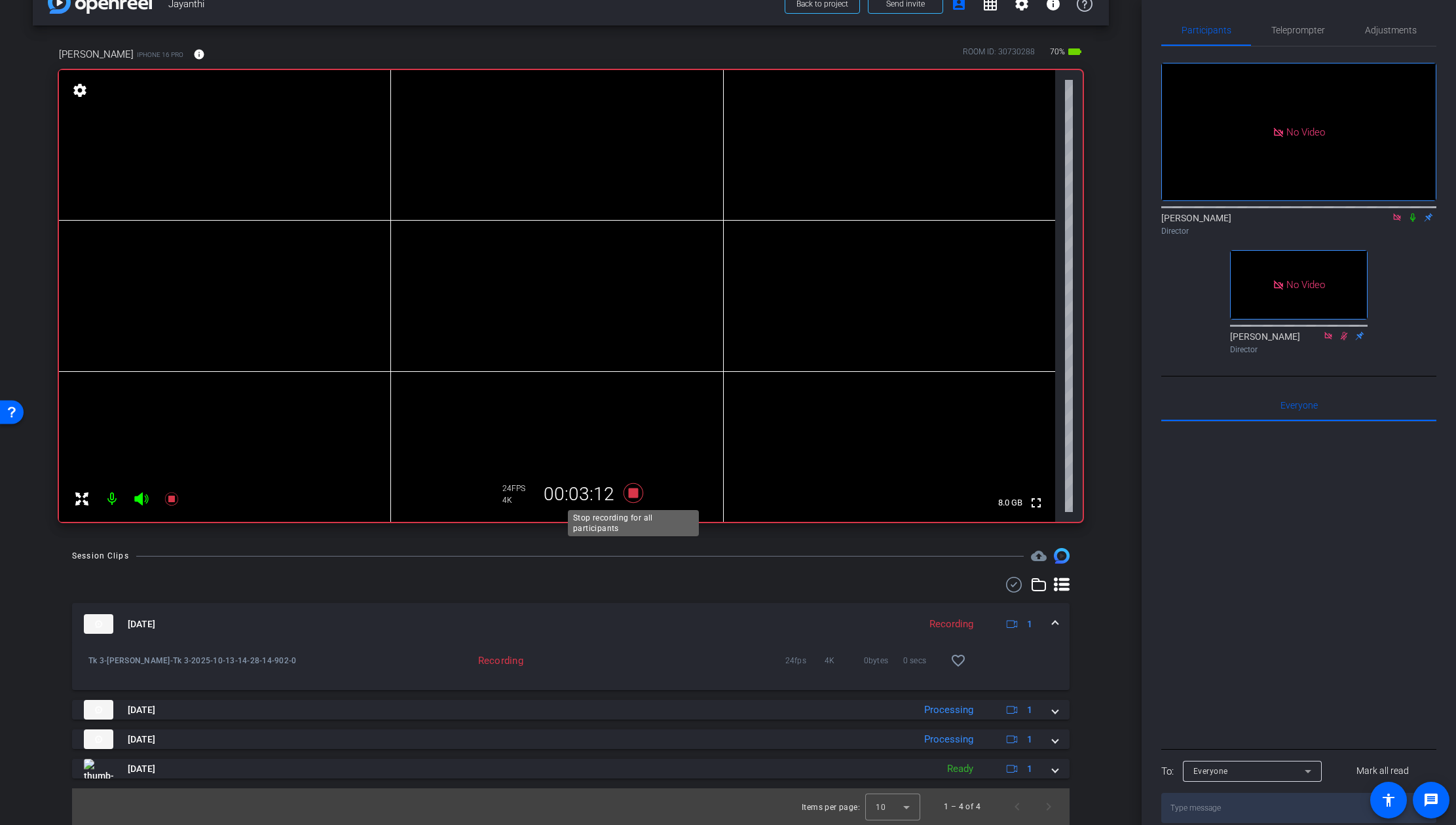
click at [633, 492] on icon at bounding box center [632, 493] width 19 height 19
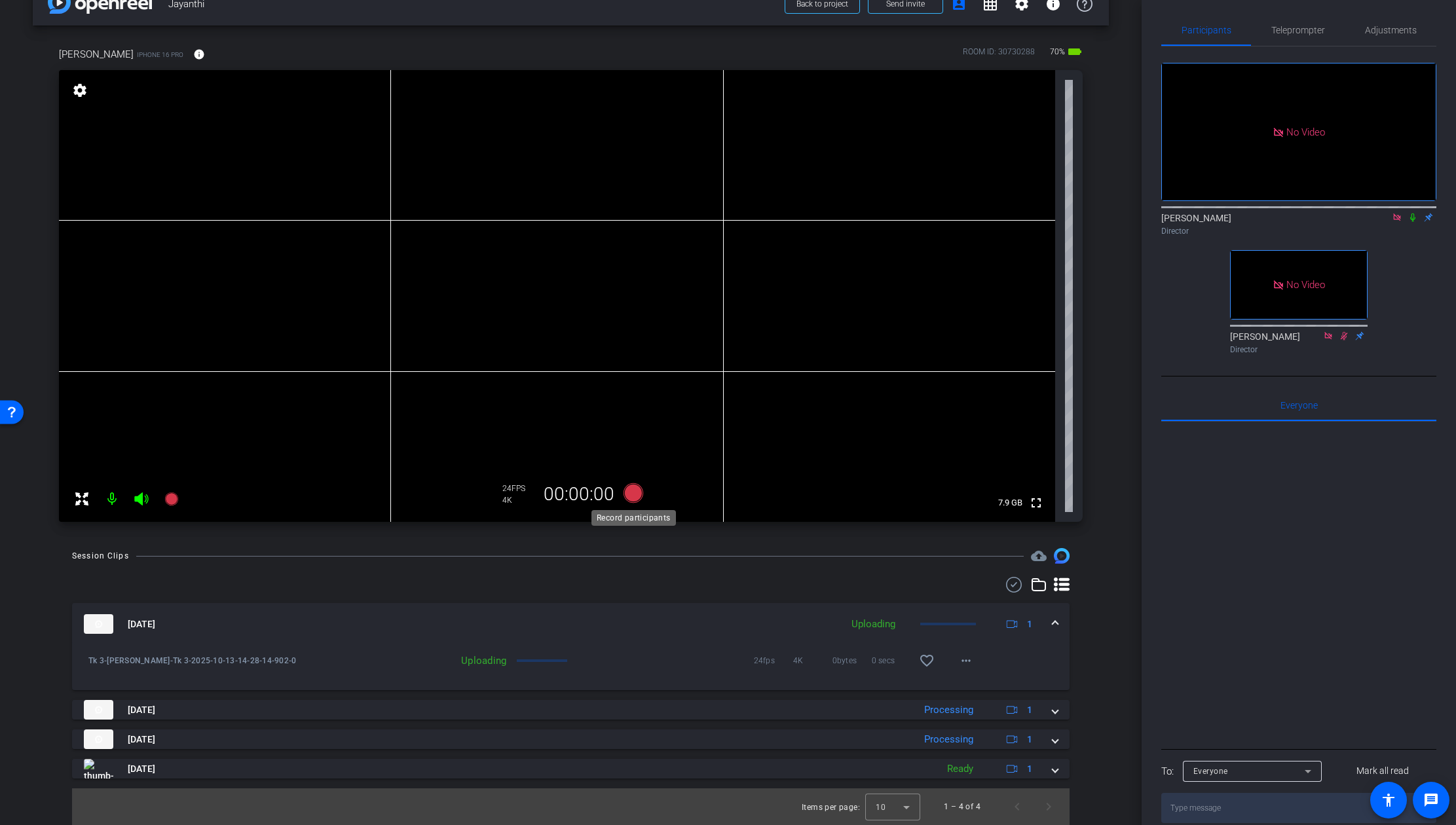
click at [635, 496] on icon at bounding box center [632, 493] width 19 height 19
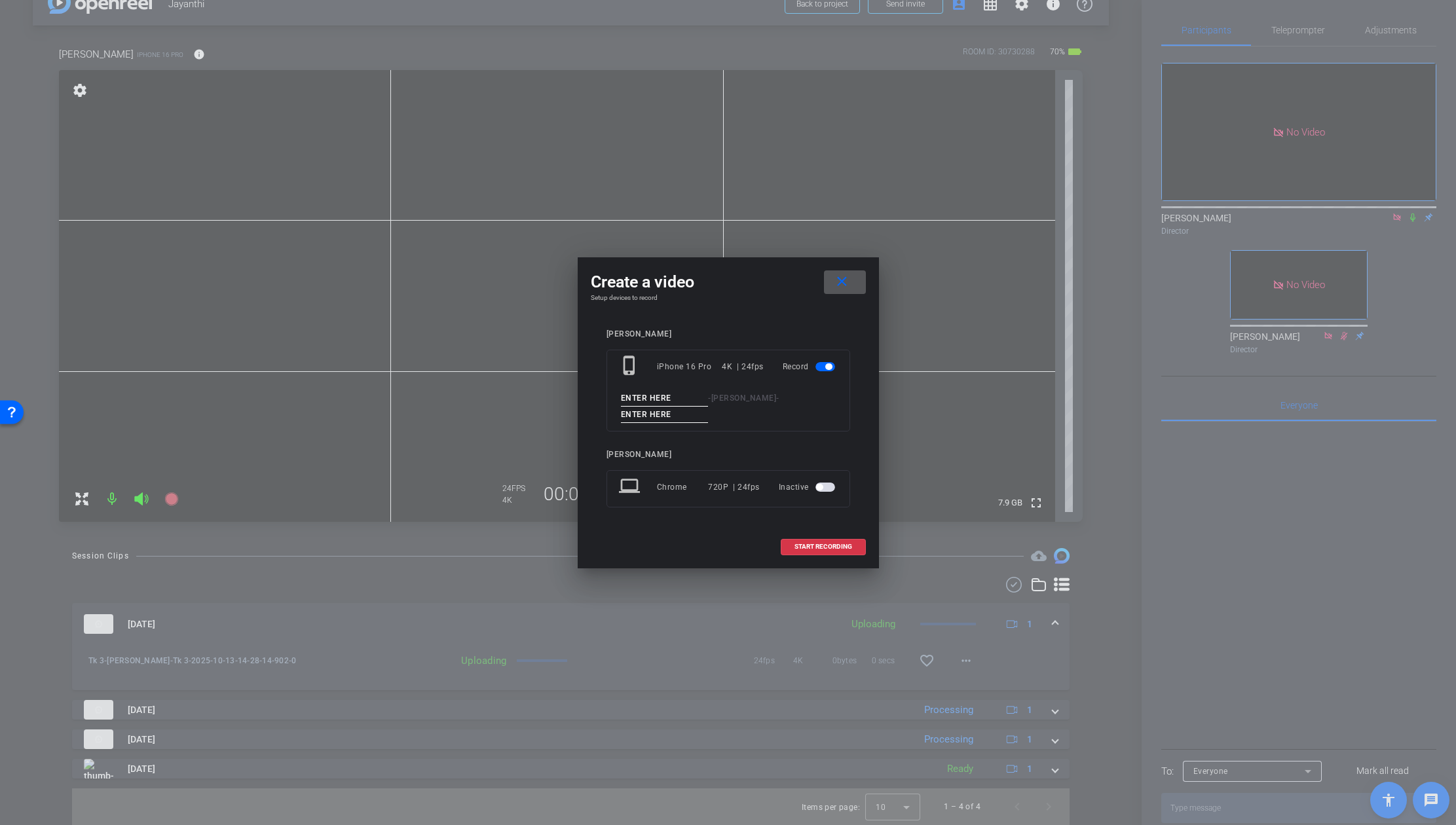
click at [675, 399] on input at bounding box center [665, 399] width 88 height 16
drag, startPoint x: 647, startPoint y: 393, endPoint x: 573, endPoint y: 395, distance: 74.0
click at [573, 395] on div "Create a video close Setup devices to record Dr Jayanthi phone_iphone iPhone 16…" at bounding box center [728, 412] width 1456 height 825
type input "Tk 4"
click at [674, 413] on input at bounding box center [665, 414] width 88 height 16
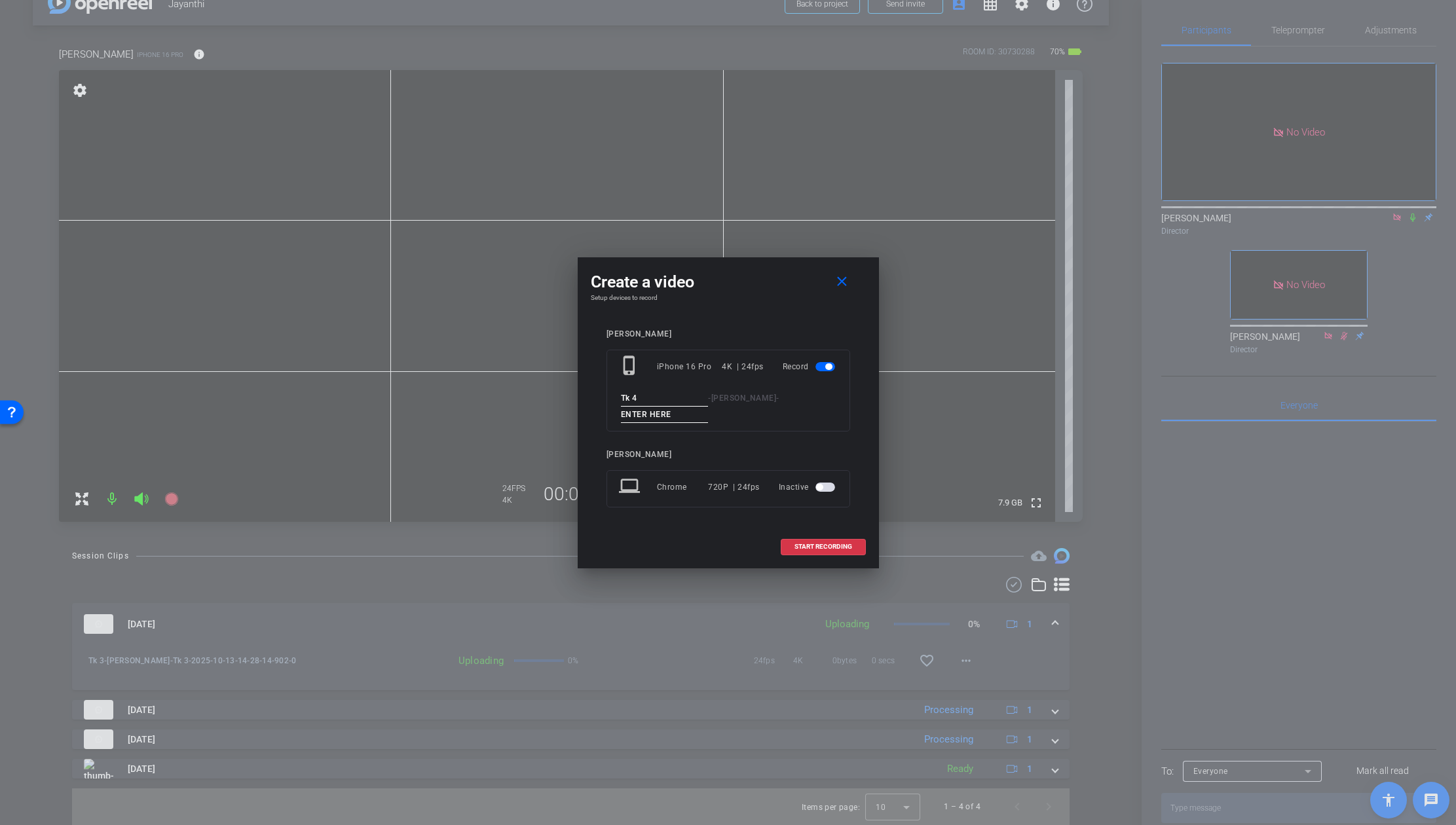
paste input "Tk 4"
type input "Tk 4"
click at [816, 549] on span "START RECORDING" at bounding box center [822, 546] width 57 height 7
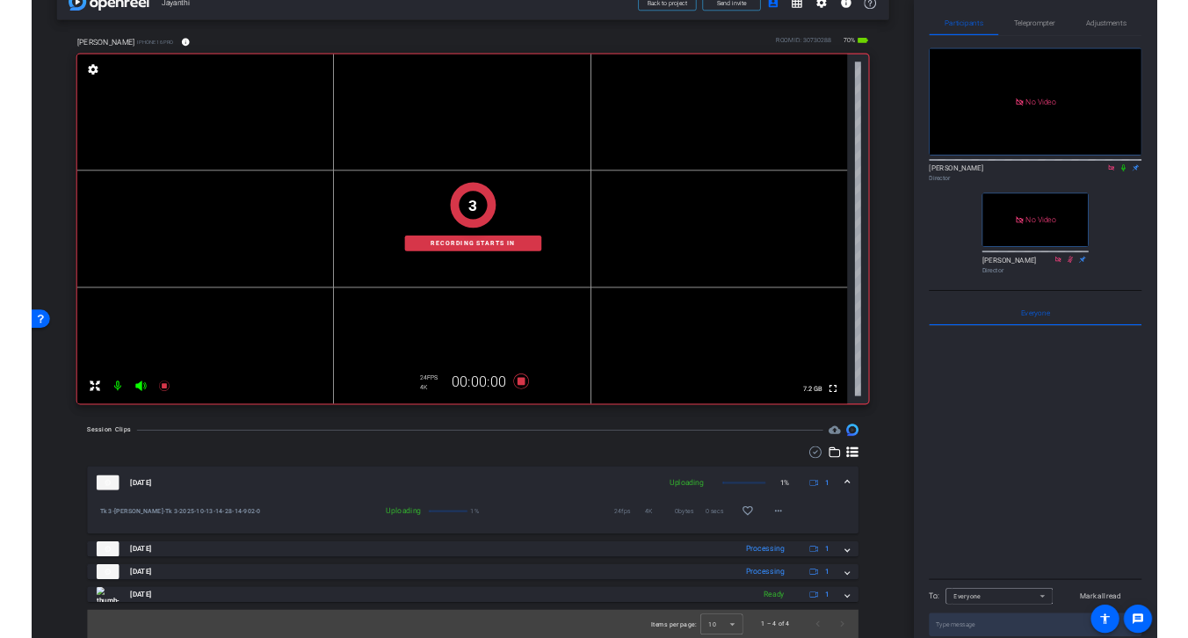
scroll to position [81, 0]
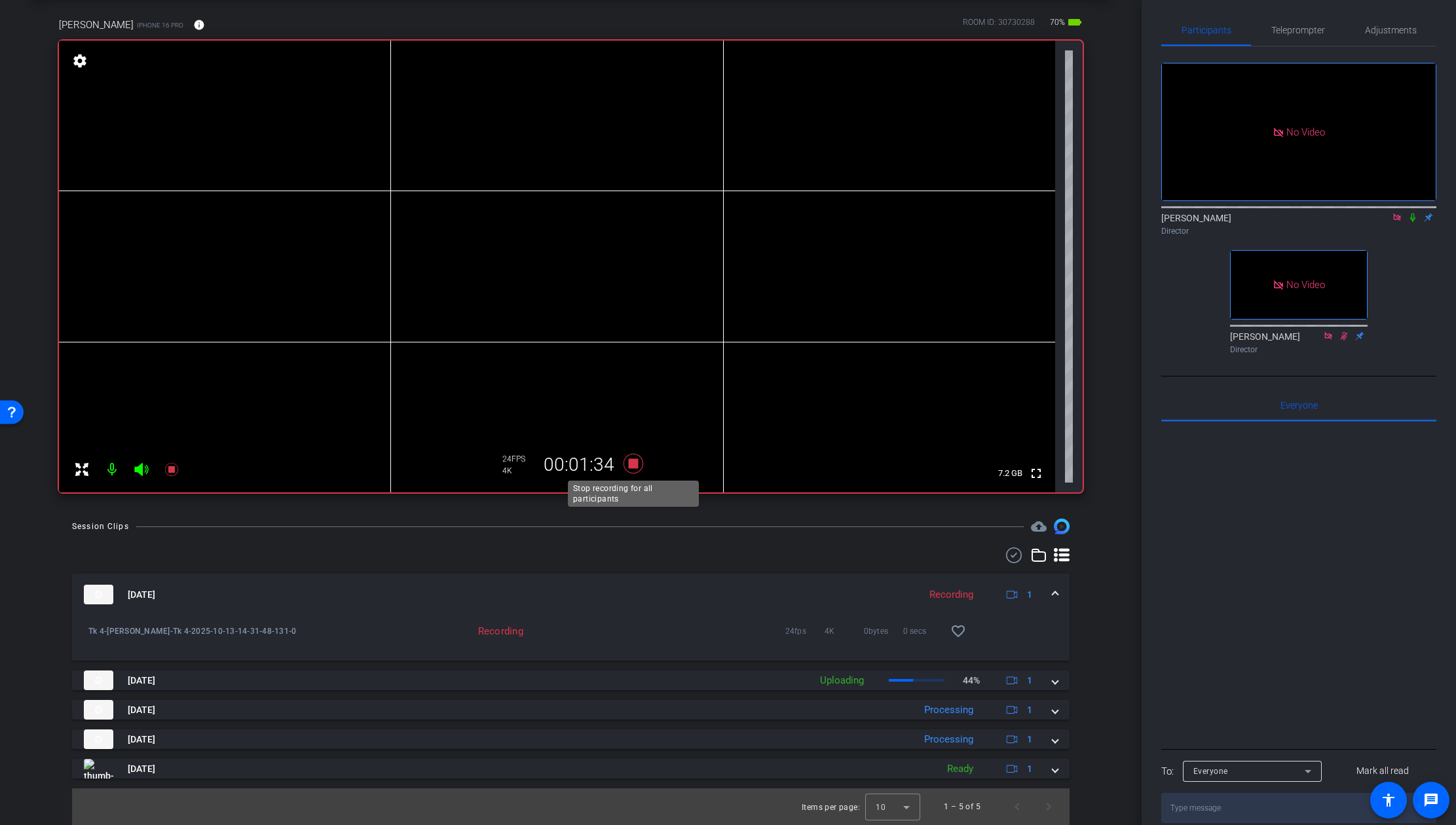
click at [632, 461] on icon at bounding box center [632, 464] width 19 height 19
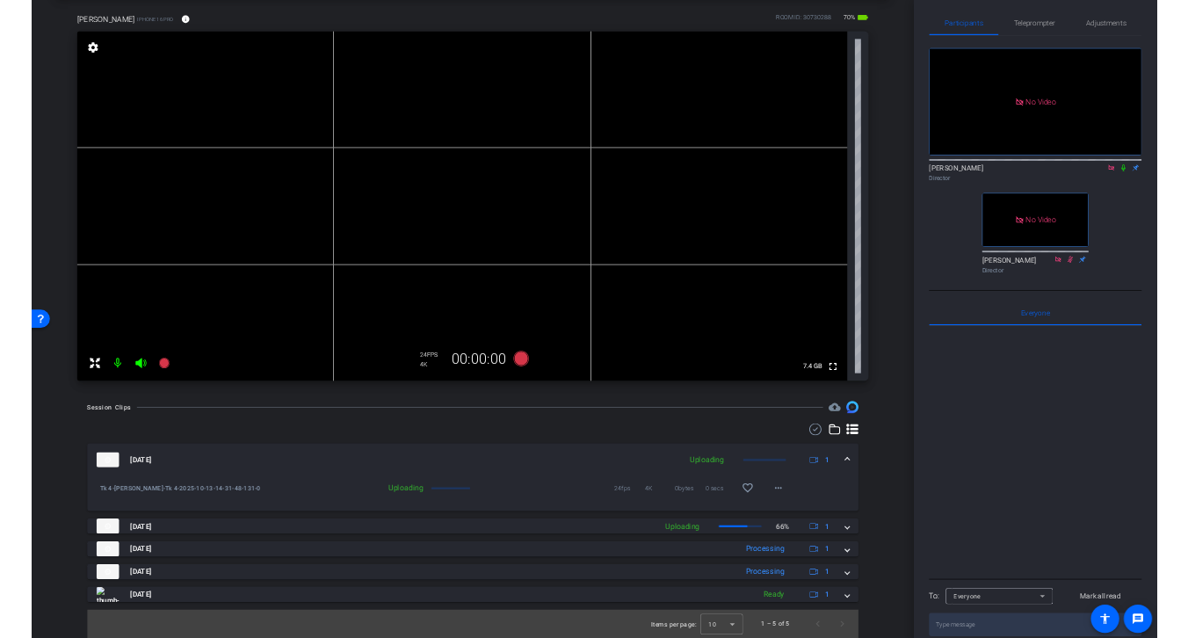
scroll to position [7, 0]
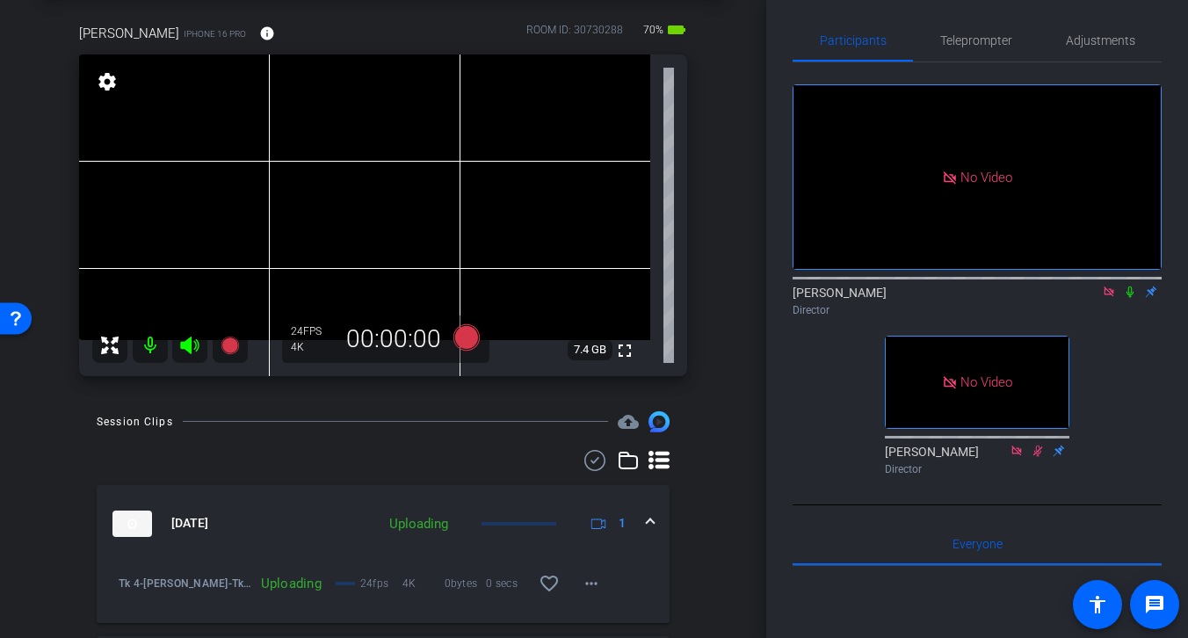
click at [1108, 298] on icon at bounding box center [1108, 291] width 14 height 12
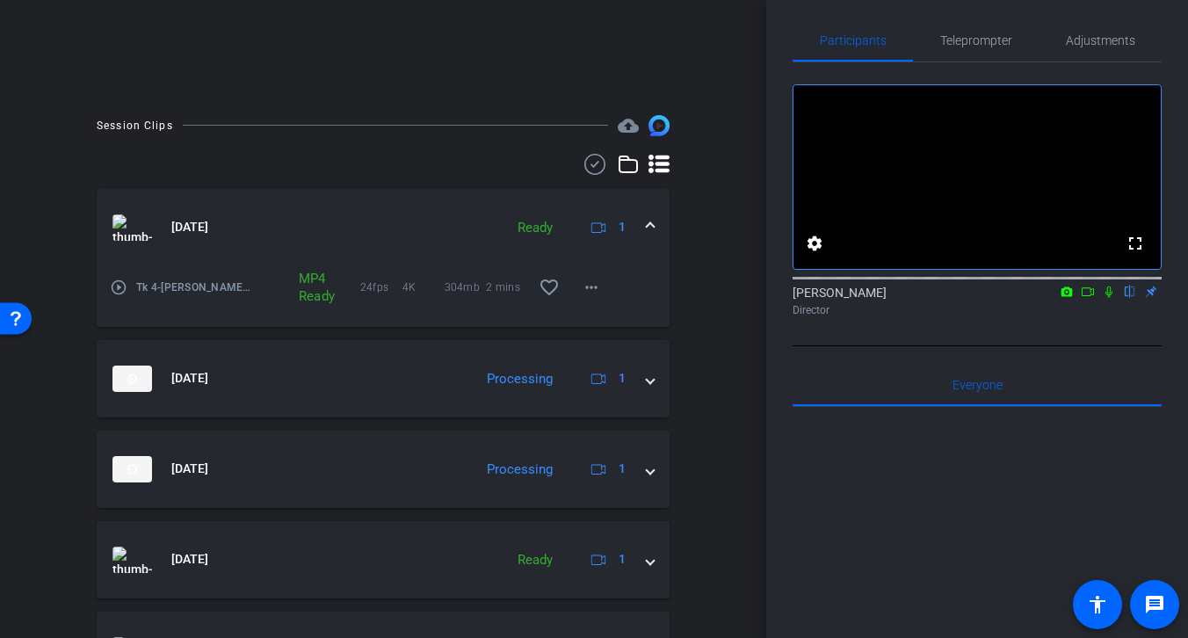
scroll to position [305, 0]
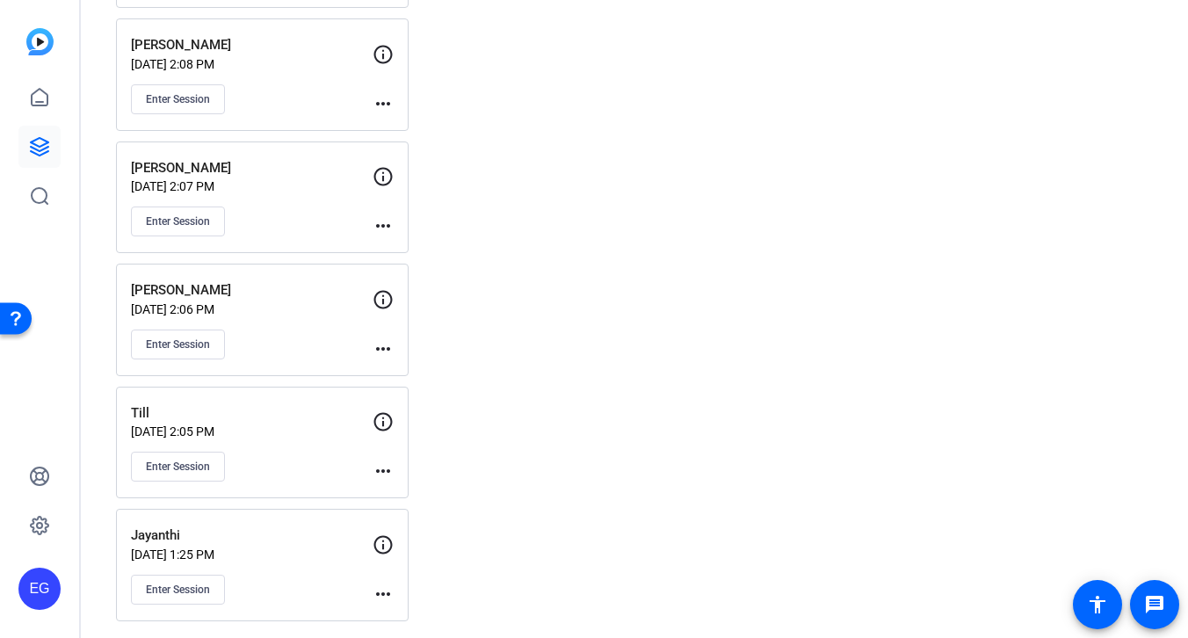
scroll to position [743, 0]
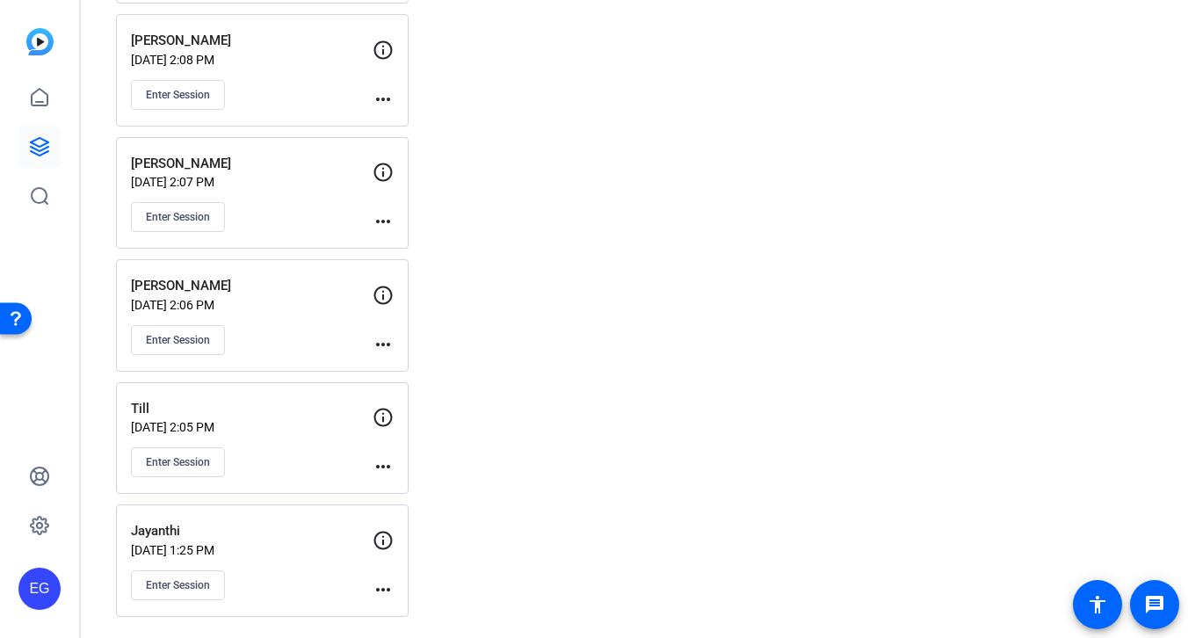
click at [181, 524] on p "Jayanthi" at bounding box center [252, 531] width 242 height 20
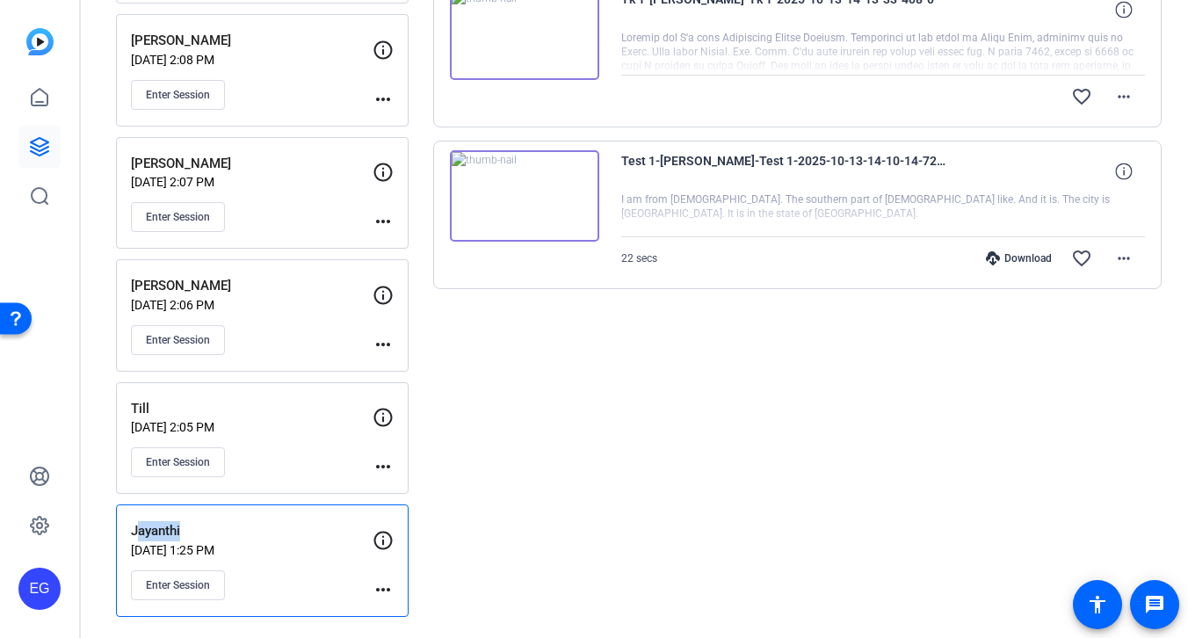
drag, startPoint x: 185, startPoint y: 528, endPoint x: 109, endPoint y: 527, distance: 76.4
click at [110, 527] on div "Sessions Scripts Sessions more_horiz Laura Oct 13, 2025 @ 12:51 PM Enter Sessio…" at bounding box center [634, 0] width 1107 height 1276
copy p "Jayanthi"
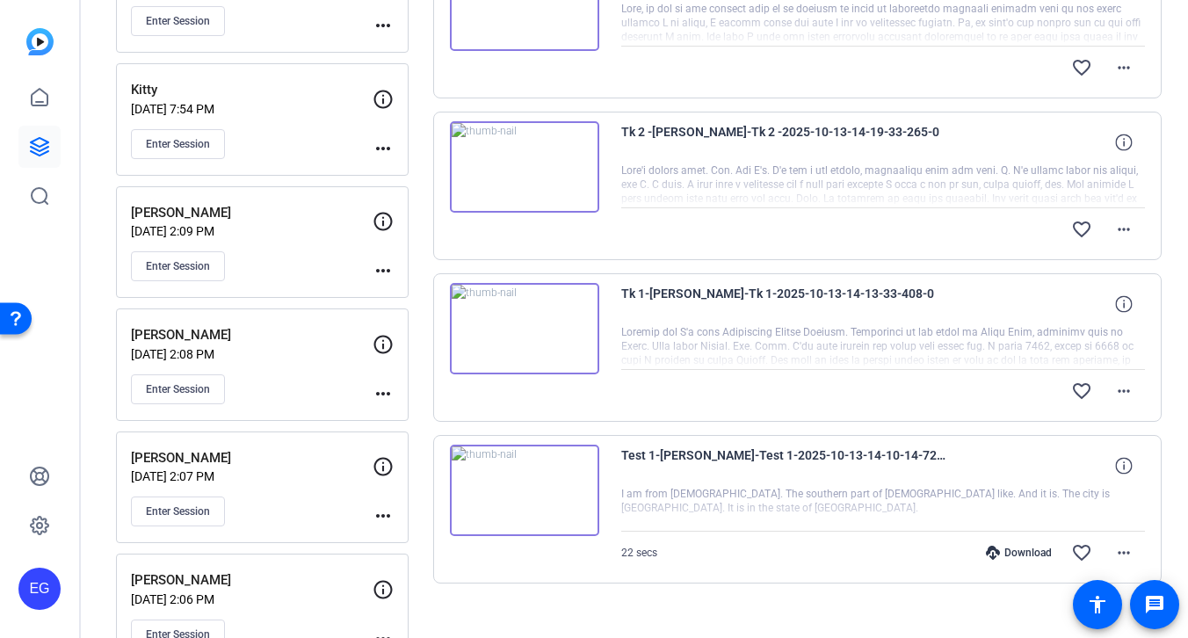
scroll to position [383, 0]
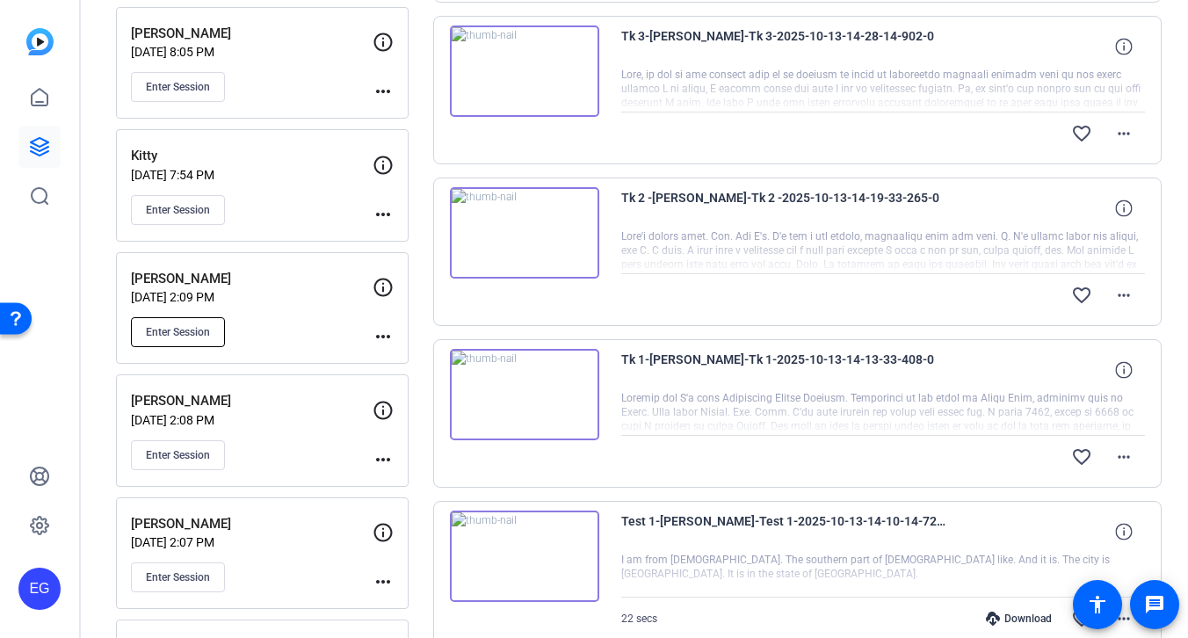
click at [184, 331] on span "Enter Session" at bounding box center [178, 332] width 64 height 14
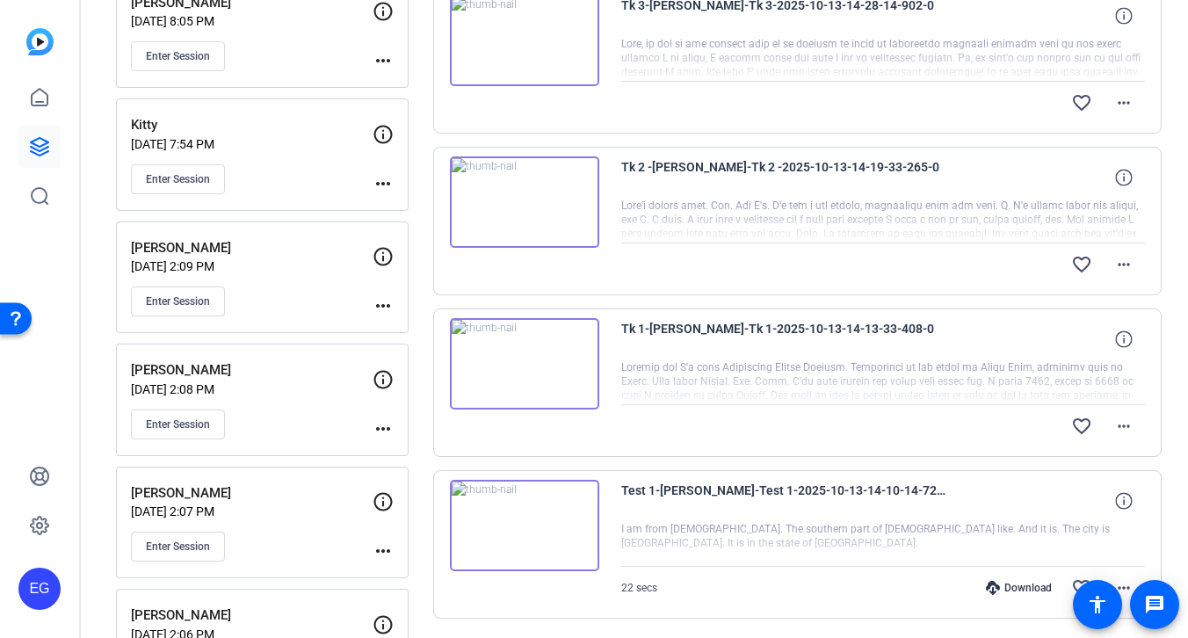
scroll to position [0, 0]
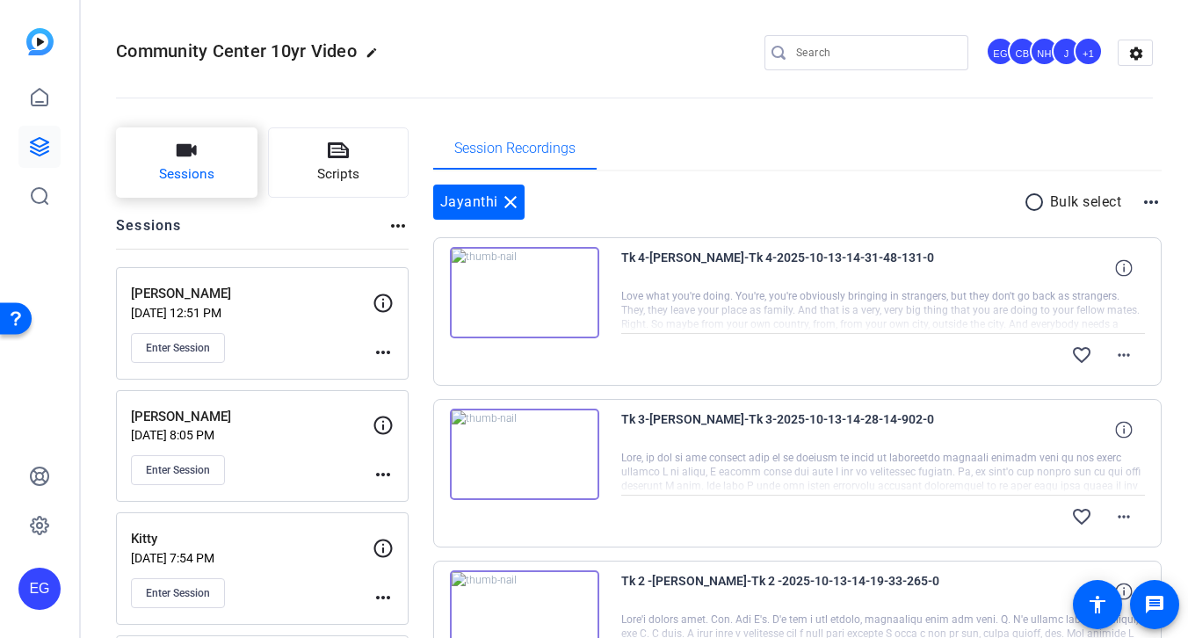
click at [192, 149] on icon "button" at bounding box center [187, 150] width 20 height 12
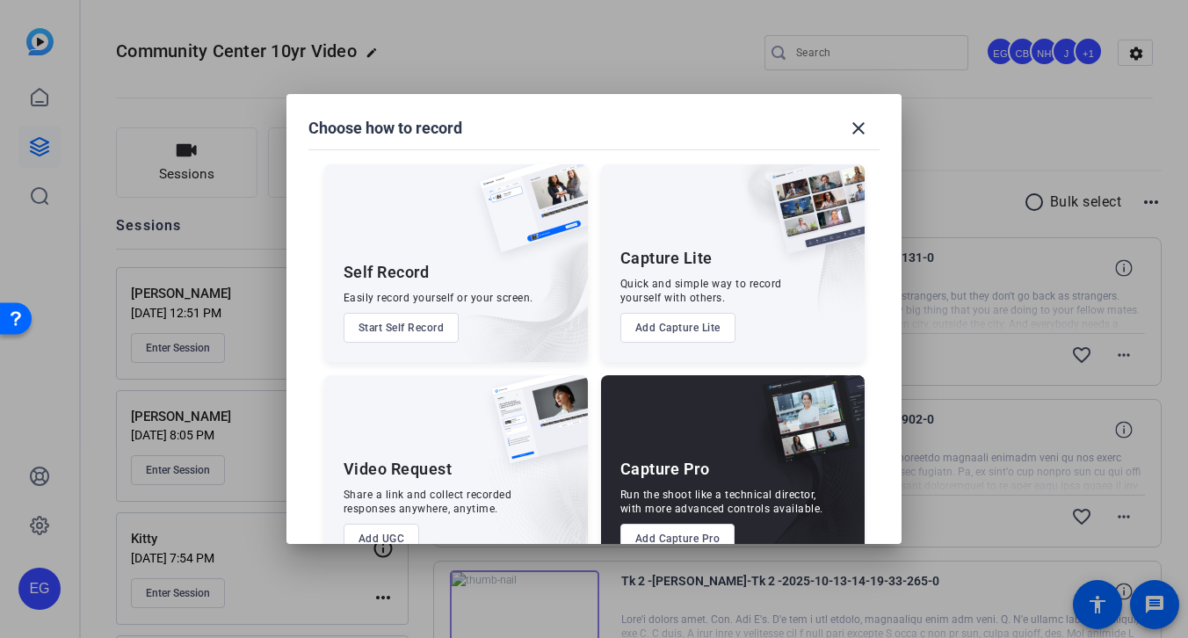
click at [674, 532] on button "Add Capture Pro" at bounding box center [677, 539] width 115 height 30
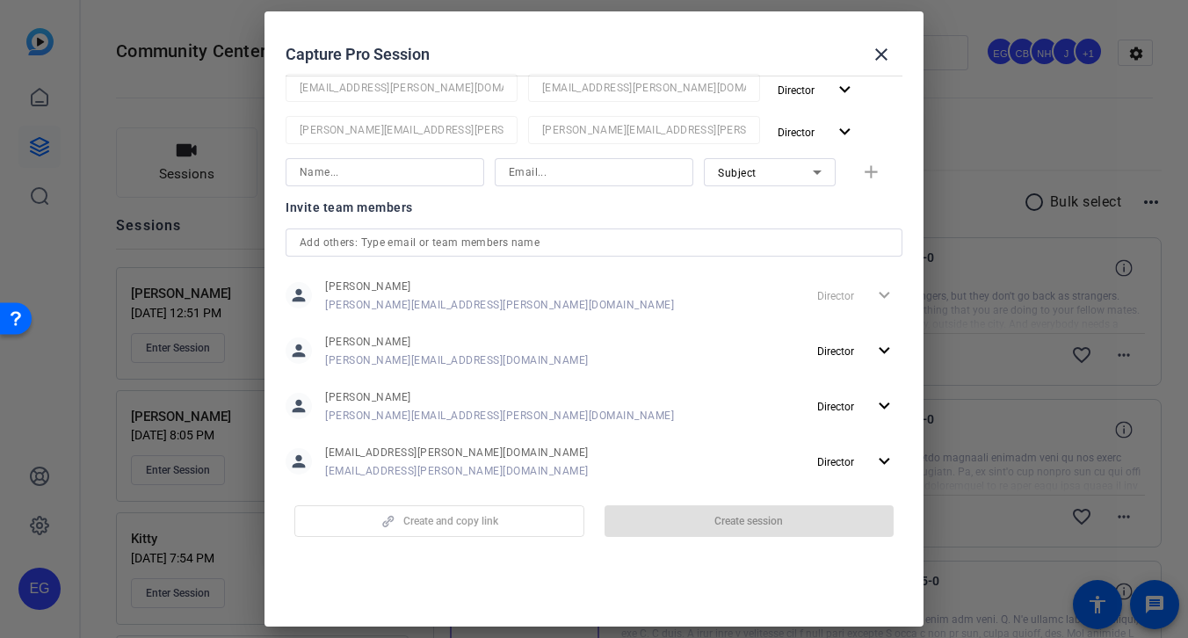
scroll to position [289, 0]
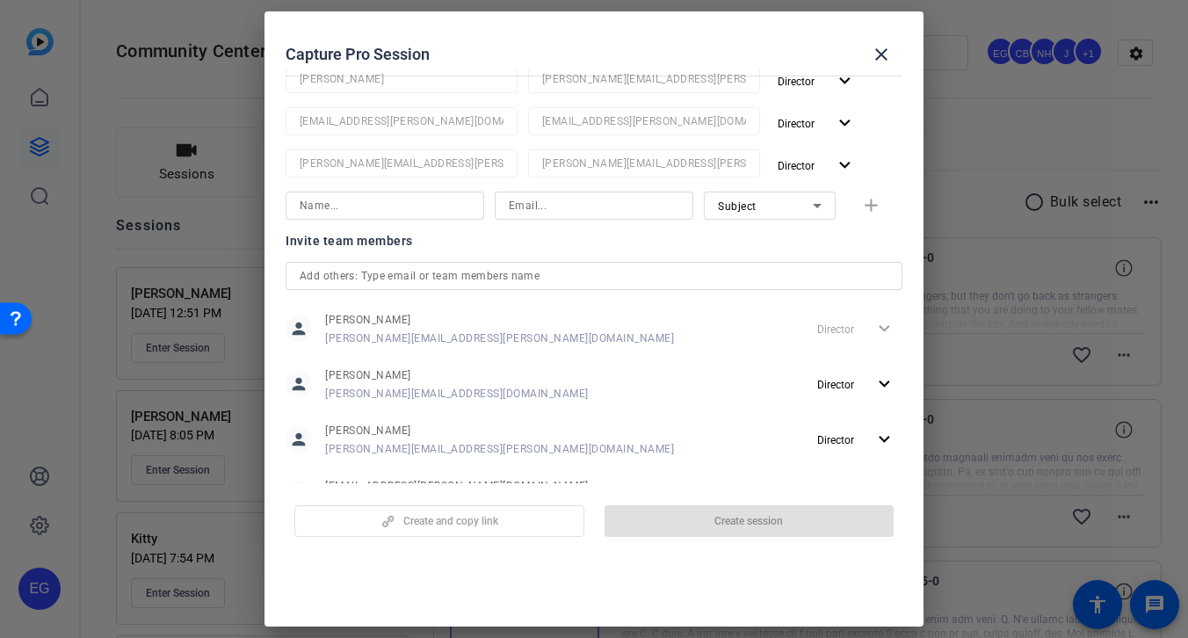
click at [562, 204] on input at bounding box center [594, 205] width 170 height 21
paste input "[EMAIL_ADDRESS][PERSON_NAME][DOMAIN_NAME]"
type input "[EMAIL_ADDRESS][PERSON_NAME][DOMAIN_NAME]"
click at [420, 206] on input at bounding box center [385, 205] width 170 height 21
type input "Kitty"
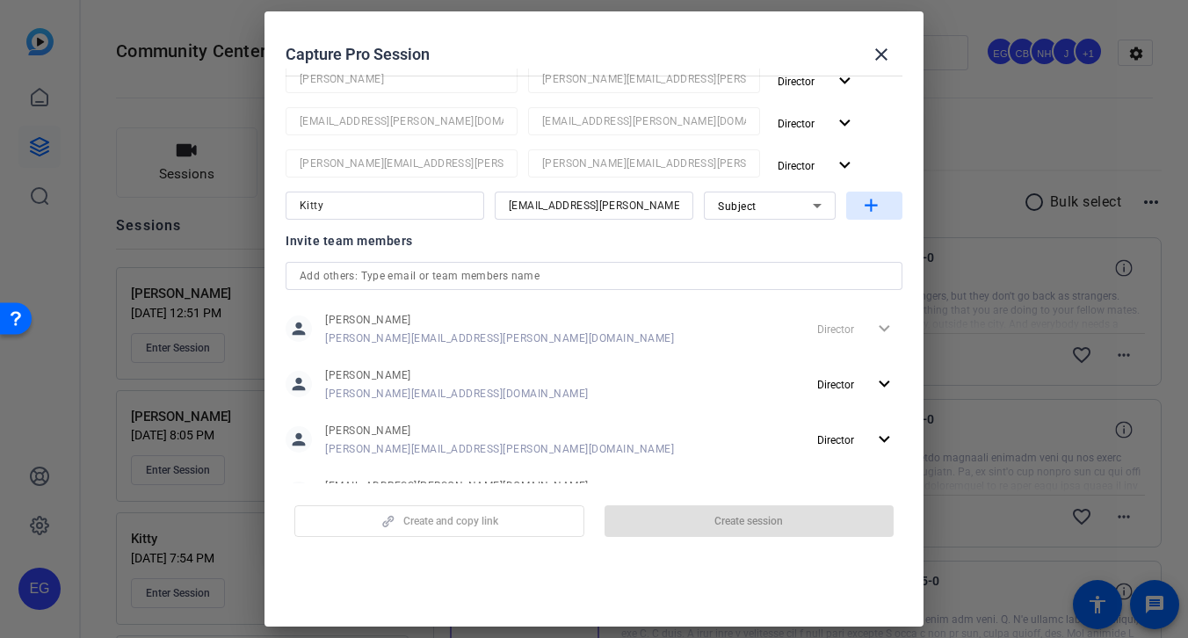
click at [873, 204] on mat-icon "add" at bounding box center [871, 206] width 22 height 22
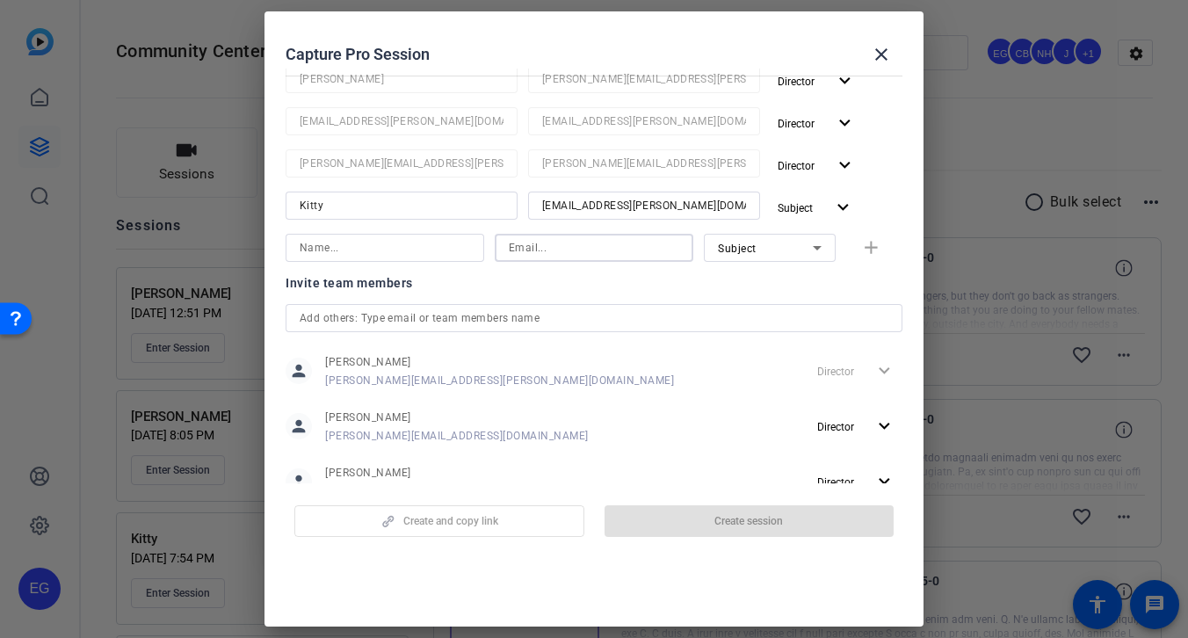
click at [608, 245] on input at bounding box center [594, 247] width 170 height 21
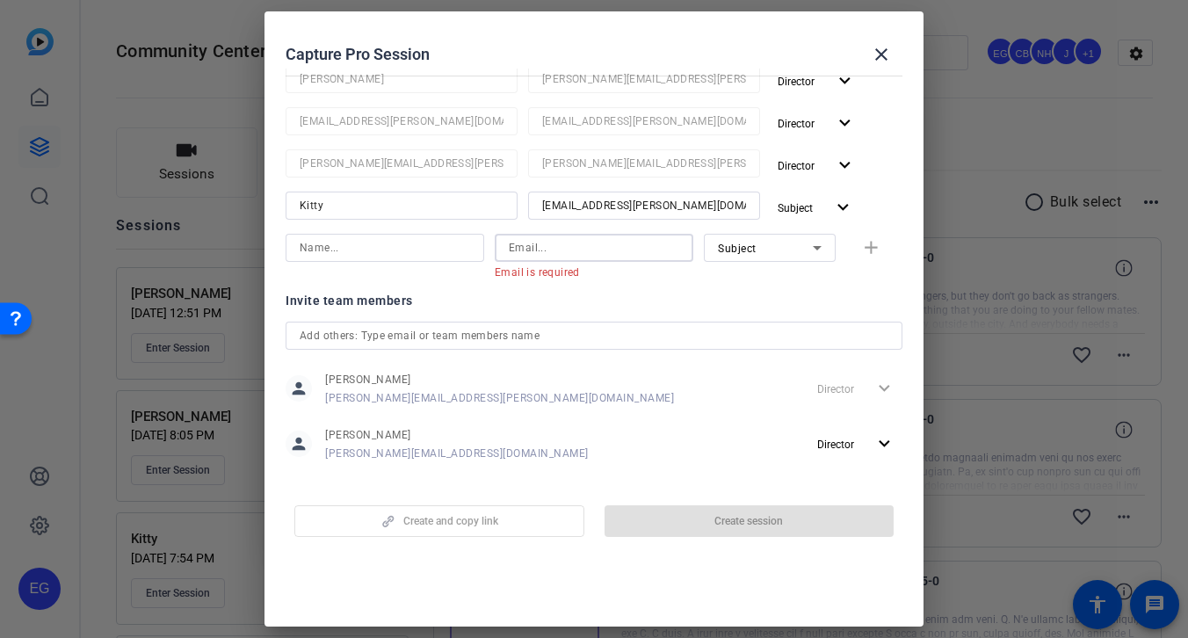
click at [558, 247] on input at bounding box center [594, 247] width 170 height 21
paste input "melanie.markarid@ext.airbnb.com"
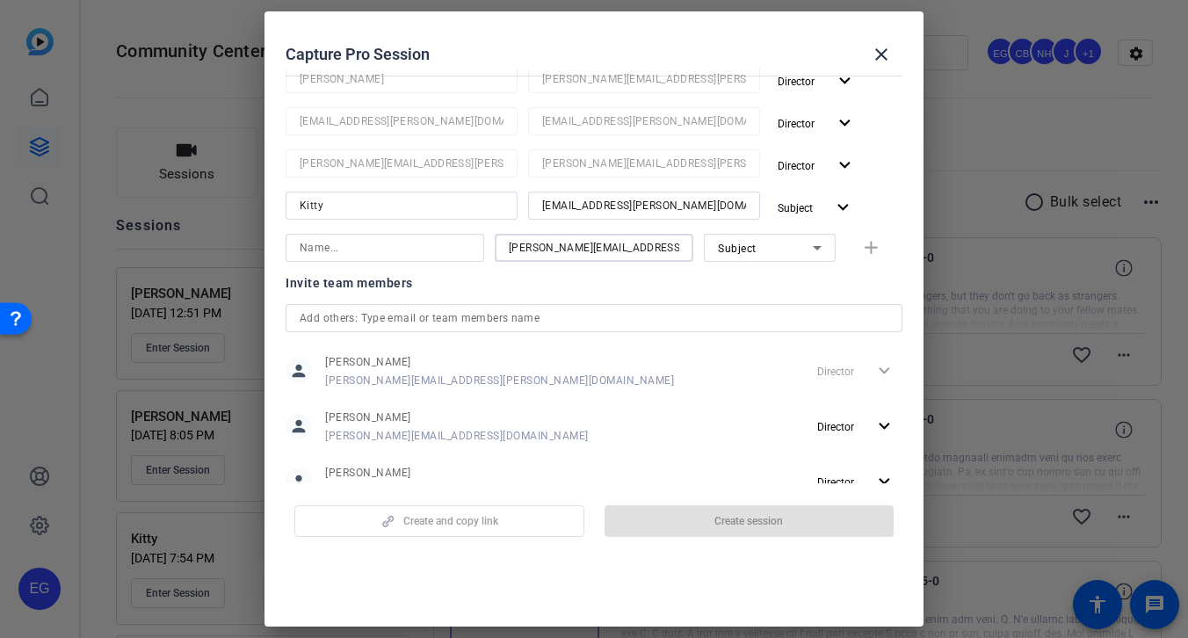
scroll to position [0, 1]
type input "melanie.markarid@ext.airbnb.com"
click at [396, 249] on input at bounding box center [385, 247] width 170 height 21
type input "Melanie"
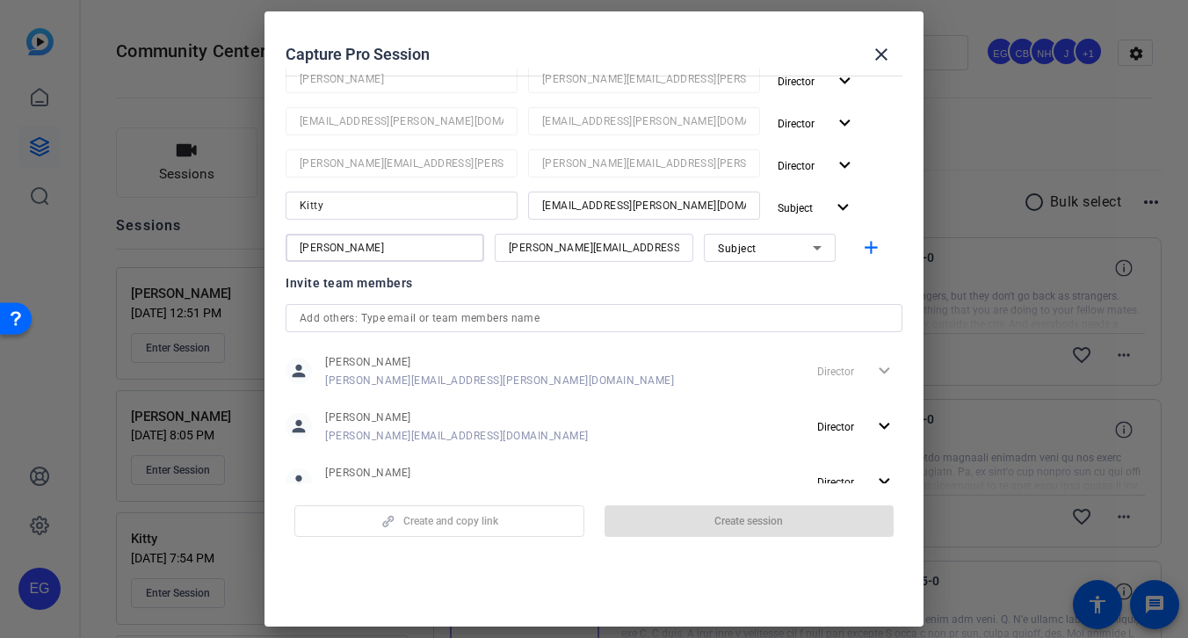
click at [798, 253] on div "Subject" at bounding box center [765, 248] width 95 height 22
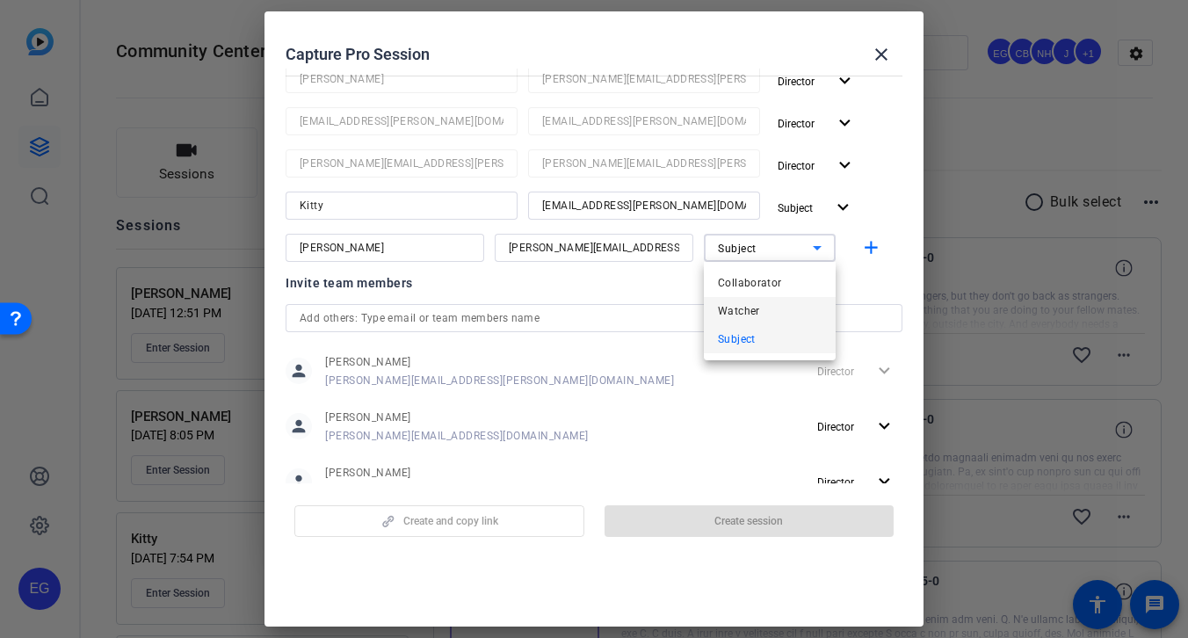
click at [791, 307] on mat-option "Watcher" at bounding box center [770, 311] width 132 height 28
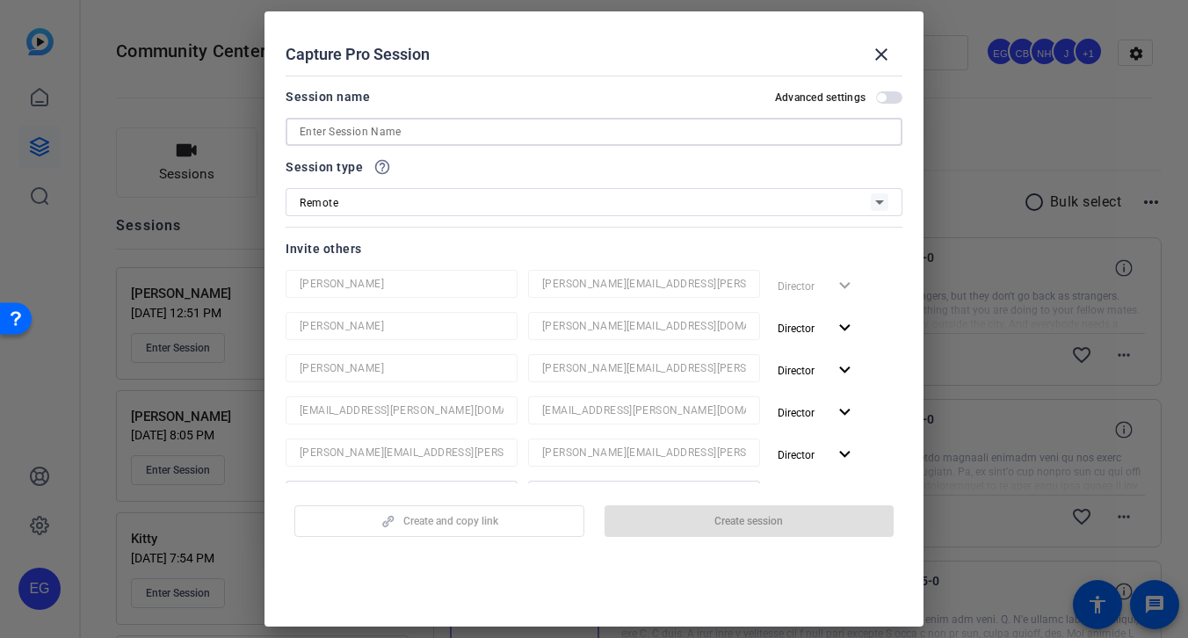
click at [416, 134] on input at bounding box center [594, 131] width 589 height 21
type input "L"
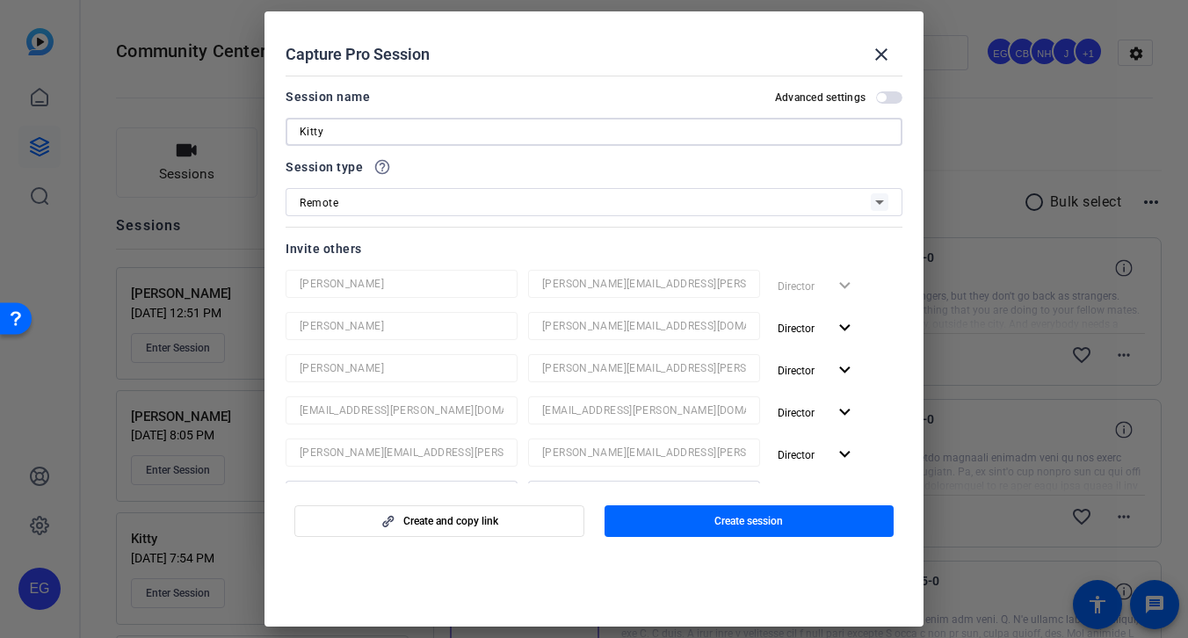
type input "Kitty"
click at [441, 160] on div at bounding box center [593, 155] width 617 height 19
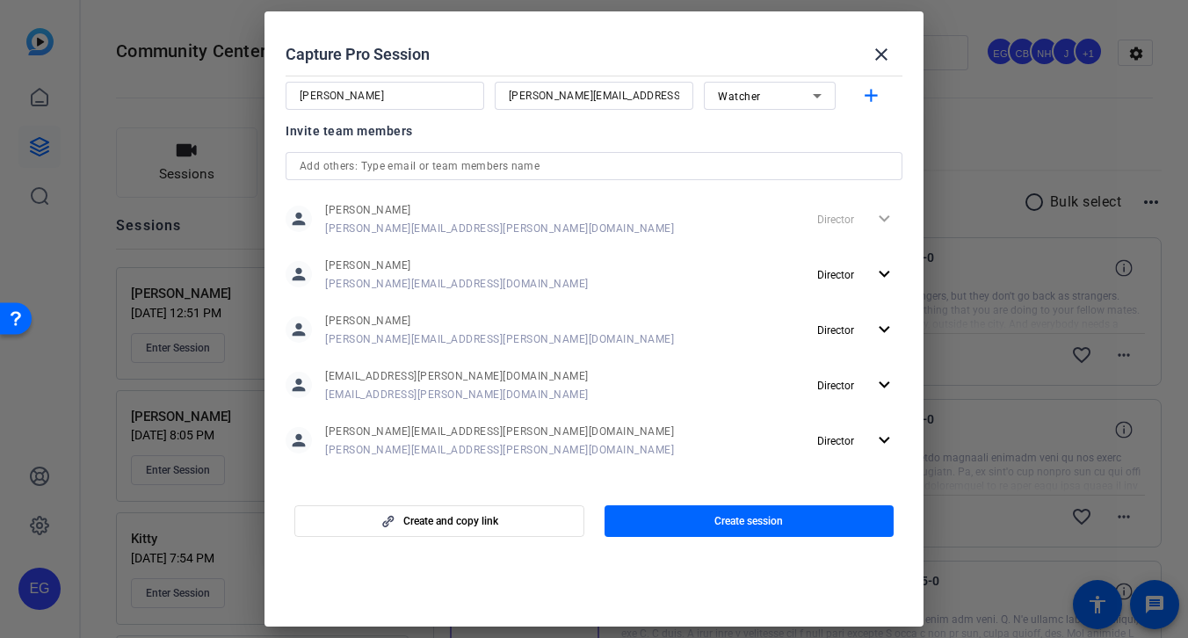
scroll to position [456, 0]
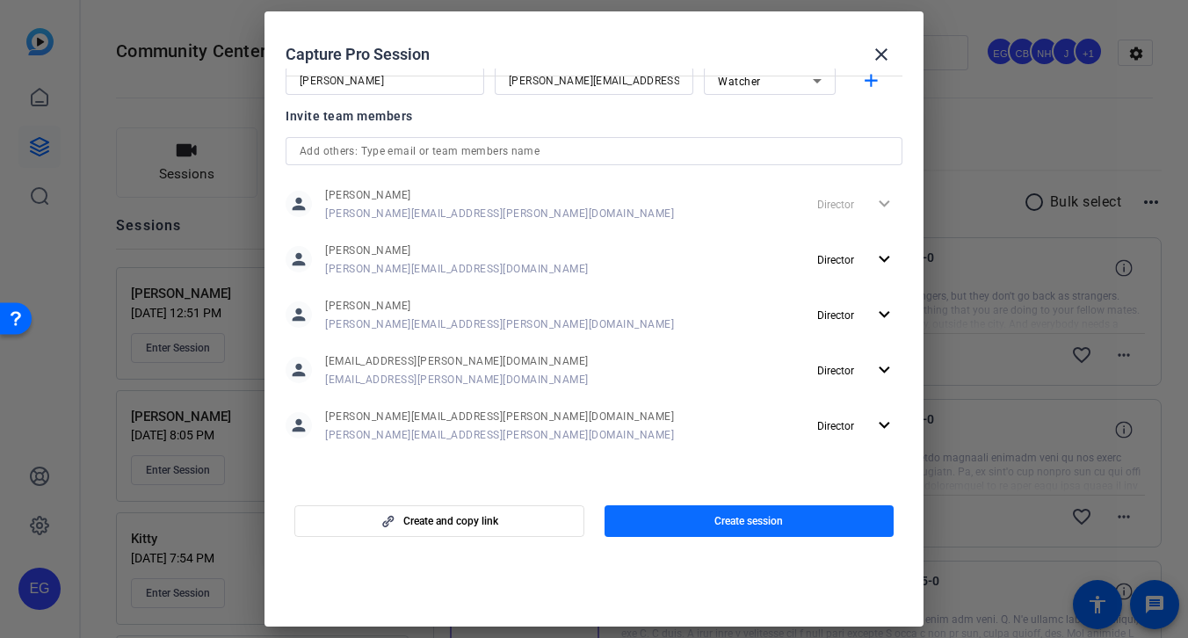
click at [728, 523] on span "Create session" at bounding box center [748, 521] width 69 height 14
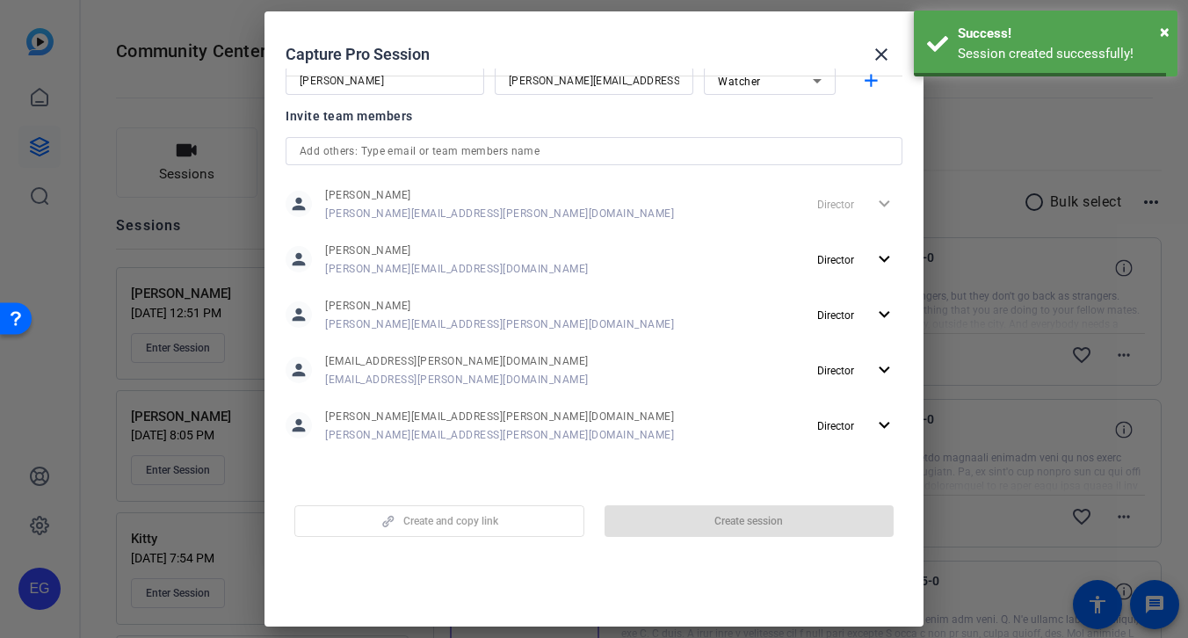
scroll to position [0, 0]
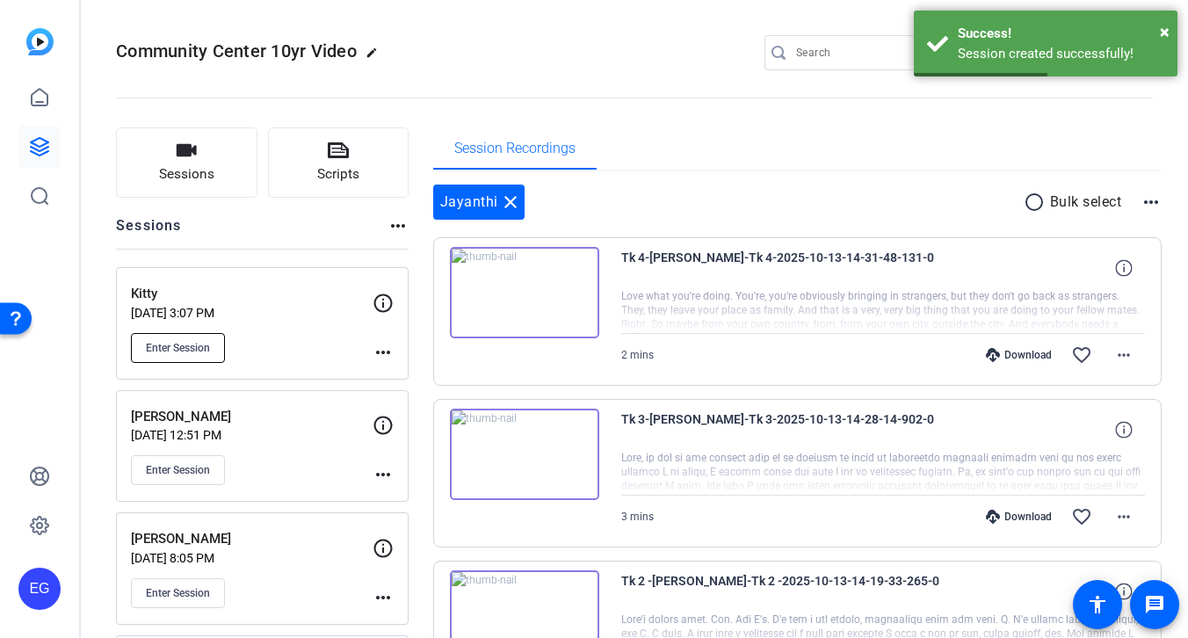
click at [172, 349] on span "Enter Session" at bounding box center [178, 348] width 64 height 14
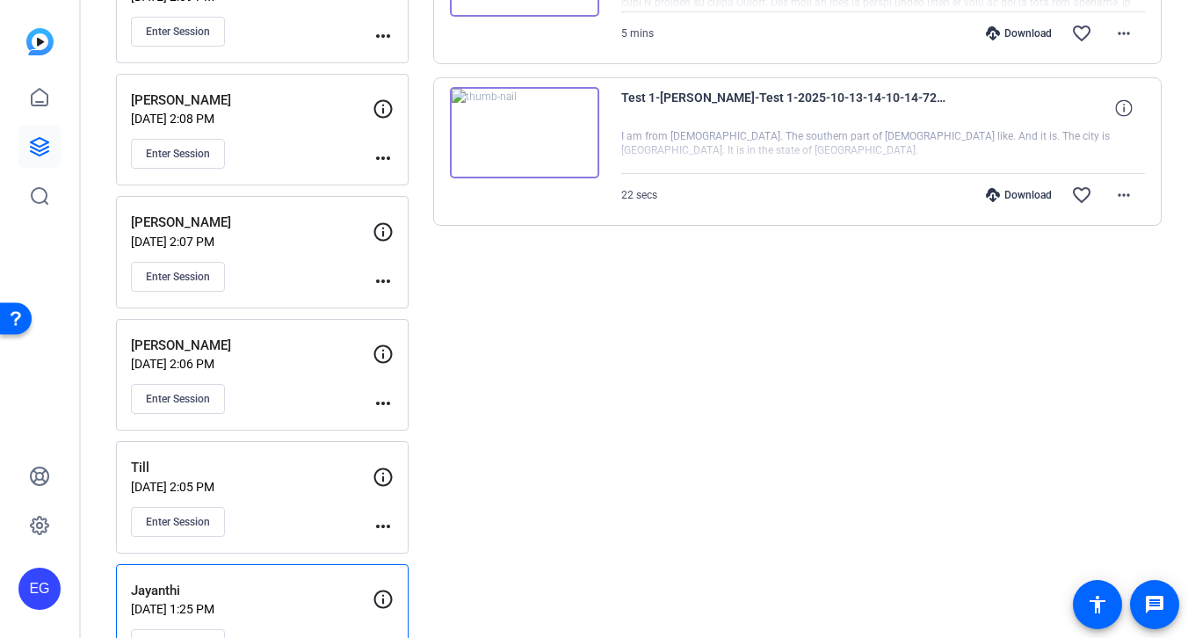
scroll to position [866, 0]
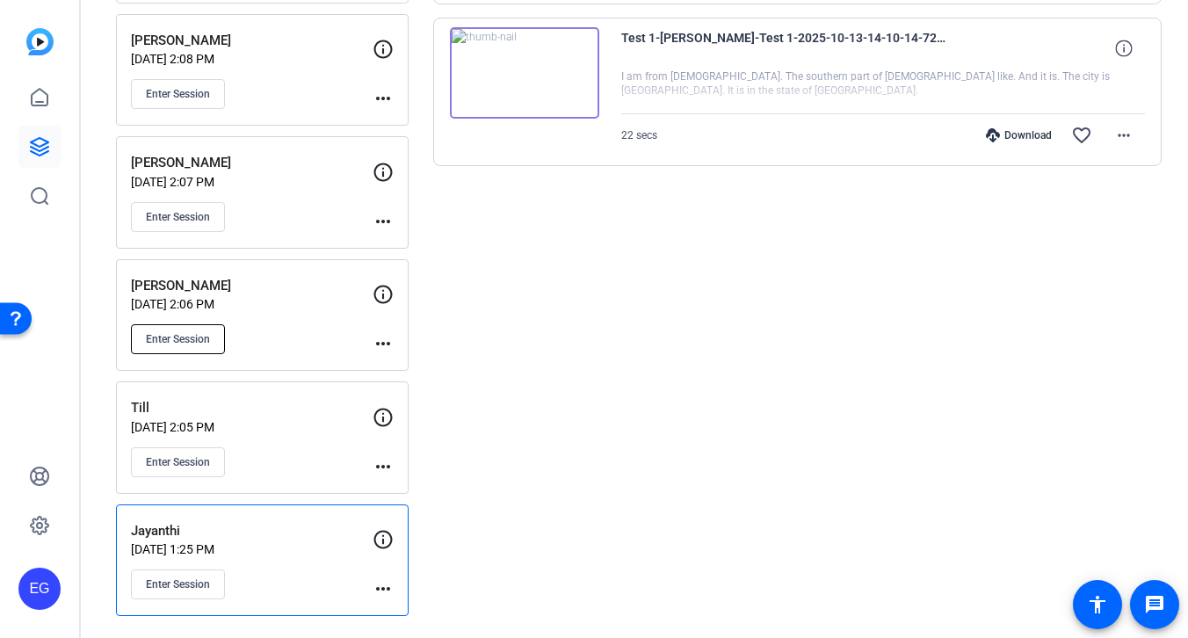
click at [191, 337] on span "Enter Session" at bounding box center [178, 339] width 64 height 14
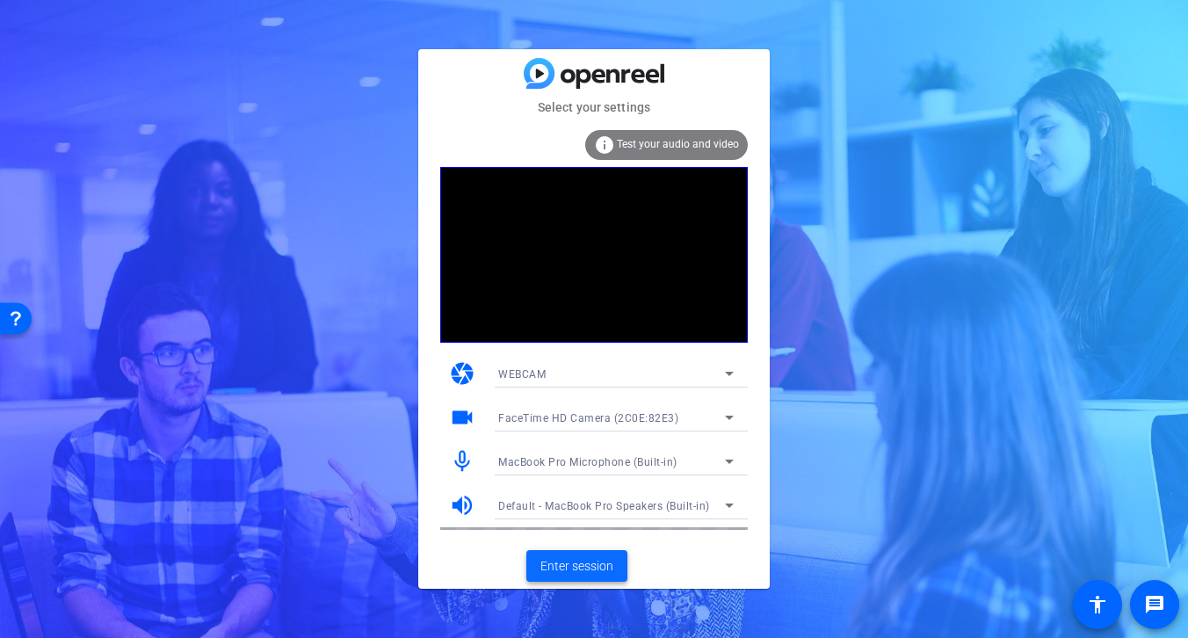
click at [586, 568] on span "Enter session" at bounding box center [576, 566] width 73 height 18
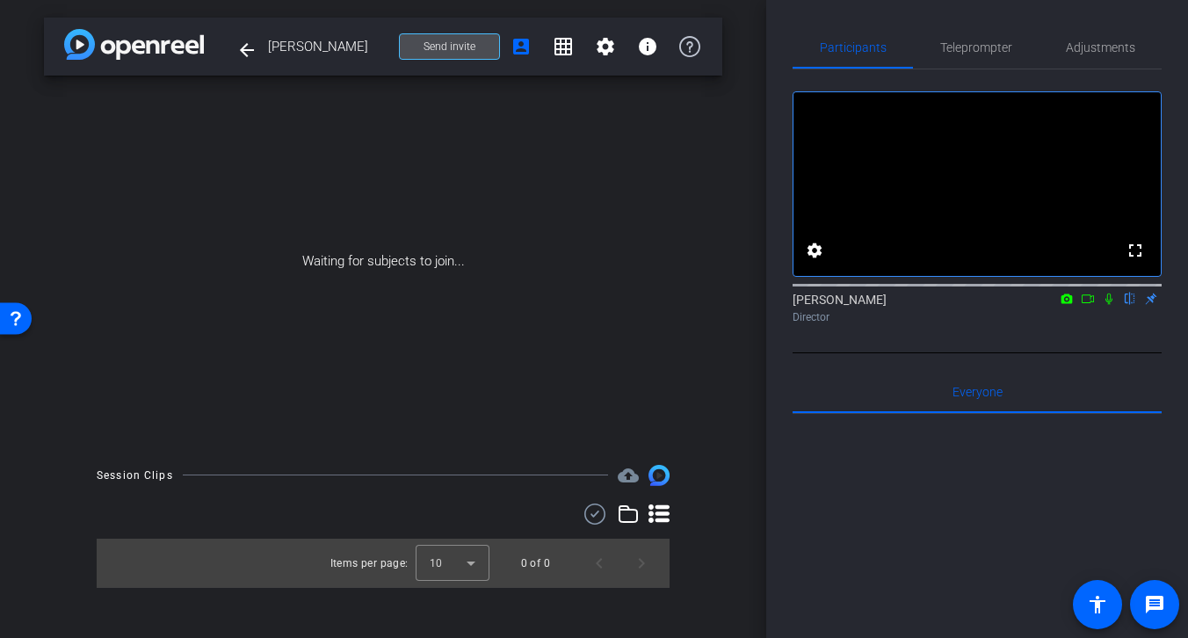
click at [458, 44] on span "Send invite" at bounding box center [449, 47] width 52 height 14
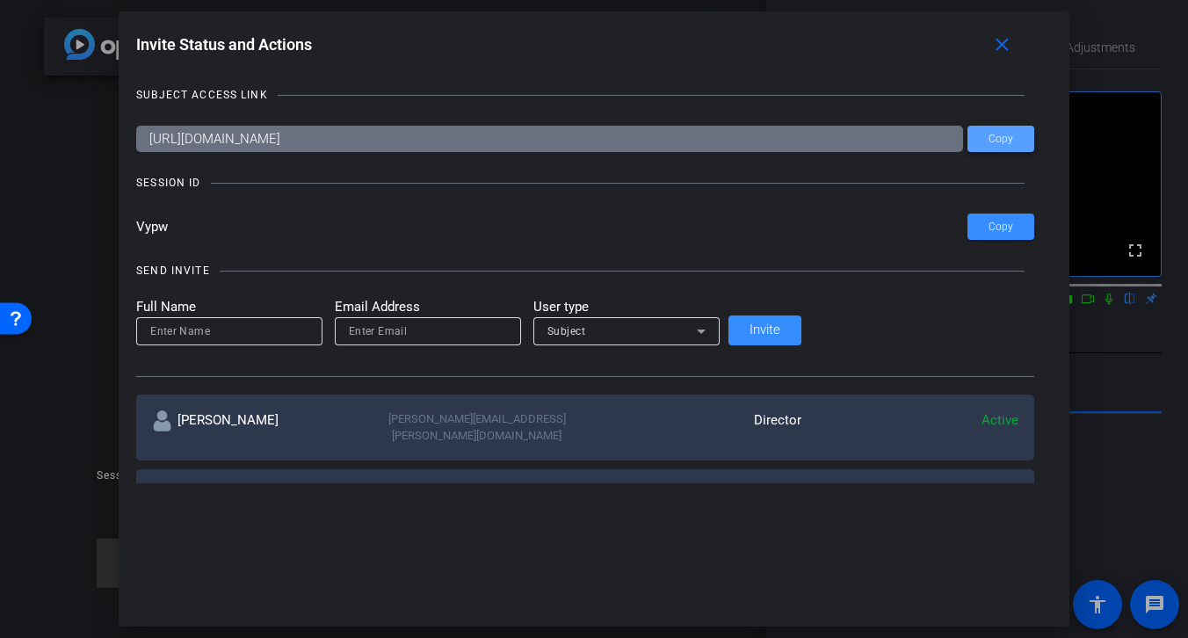
click at [988, 134] on span "Copy" at bounding box center [1000, 139] width 25 height 13
click at [991, 45] on mat-icon "close" at bounding box center [1002, 45] width 22 height 22
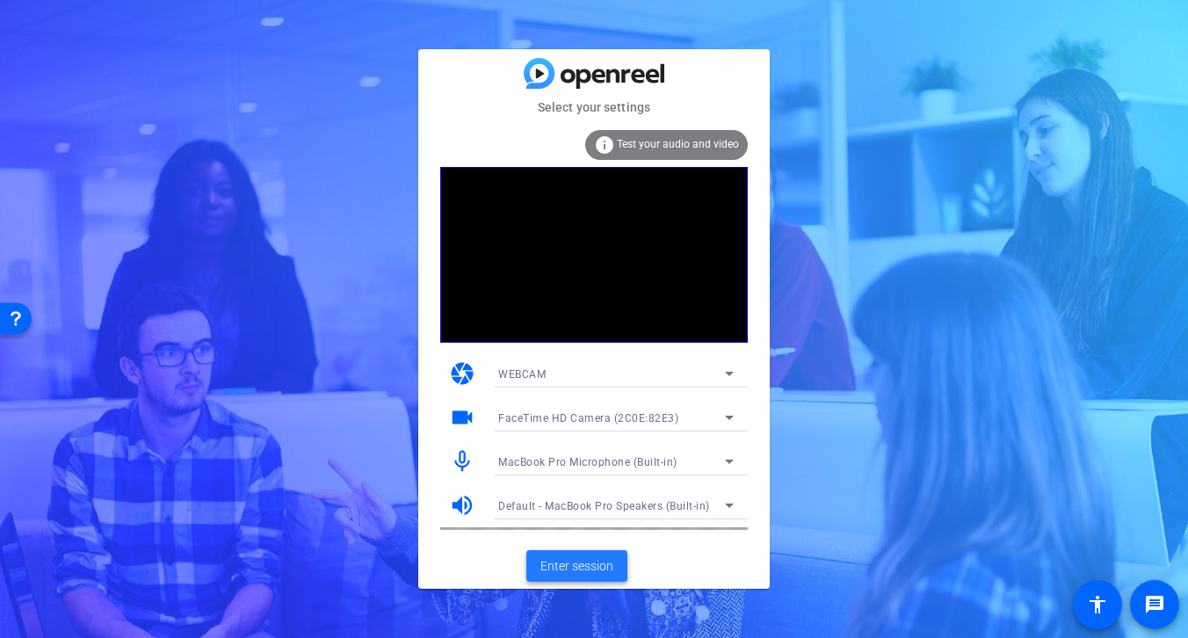
click at [574, 566] on span "Enter session" at bounding box center [576, 566] width 73 height 18
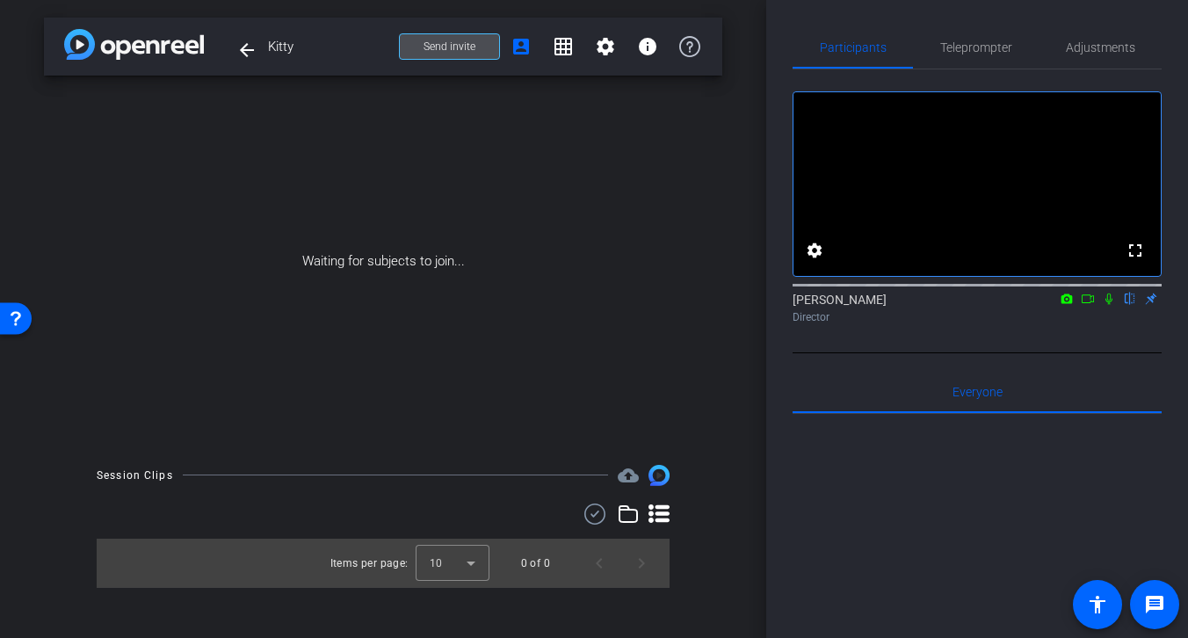
click at [456, 44] on span "Send invite" at bounding box center [449, 47] width 52 height 14
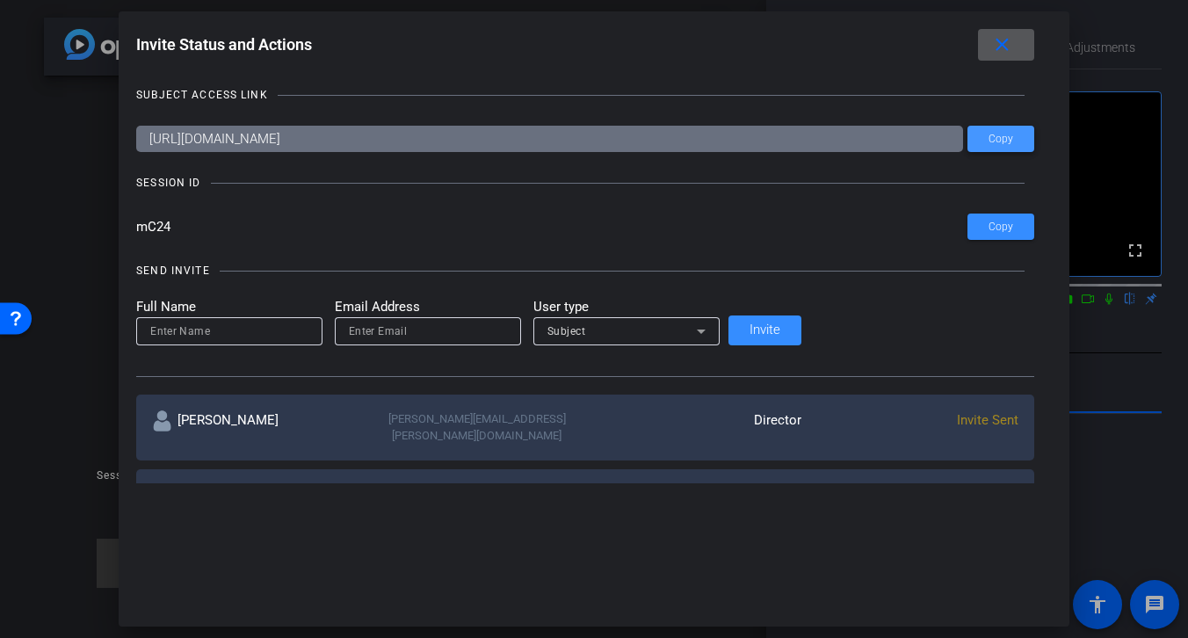
click at [988, 140] on span "Copy" at bounding box center [1000, 139] width 25 height 13
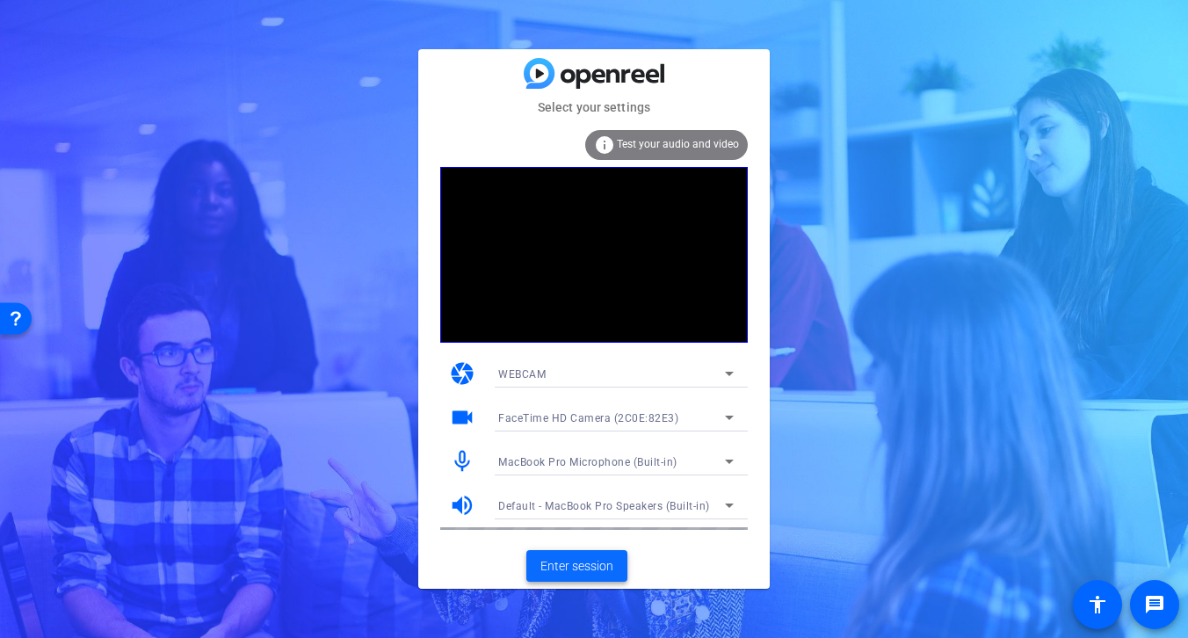
click at [574, 564] on span "Enter session" at bounding box center [576, 566] width 73 height 18
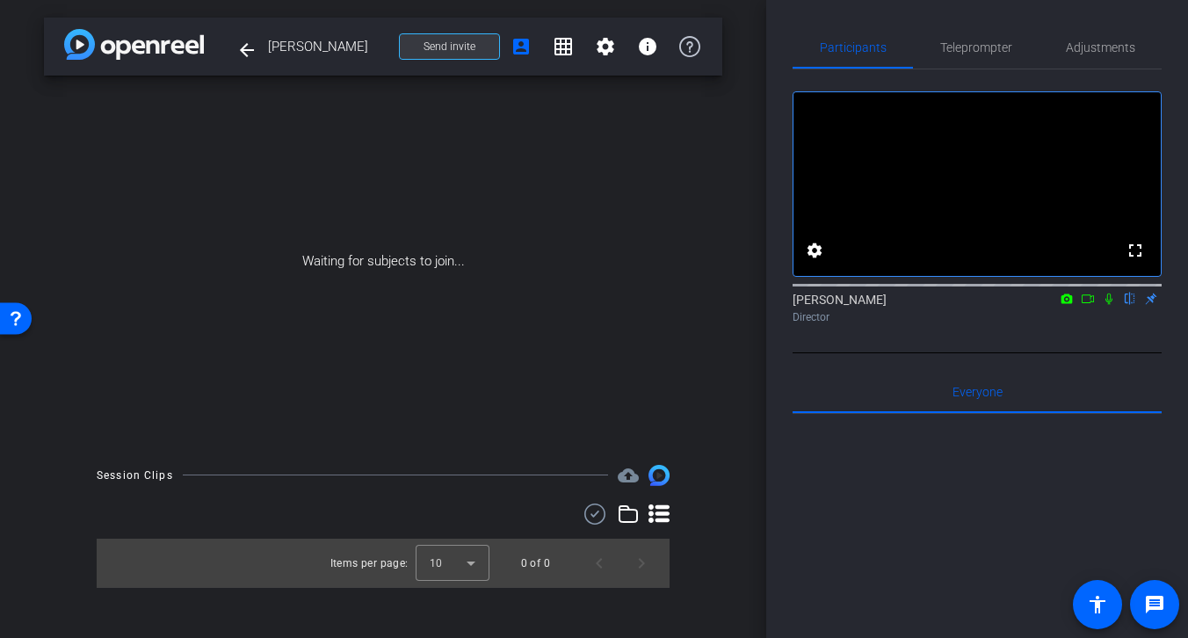
click at [465, 41] on span "Send invite" at bounding box center [449, 47] width 52 height 14
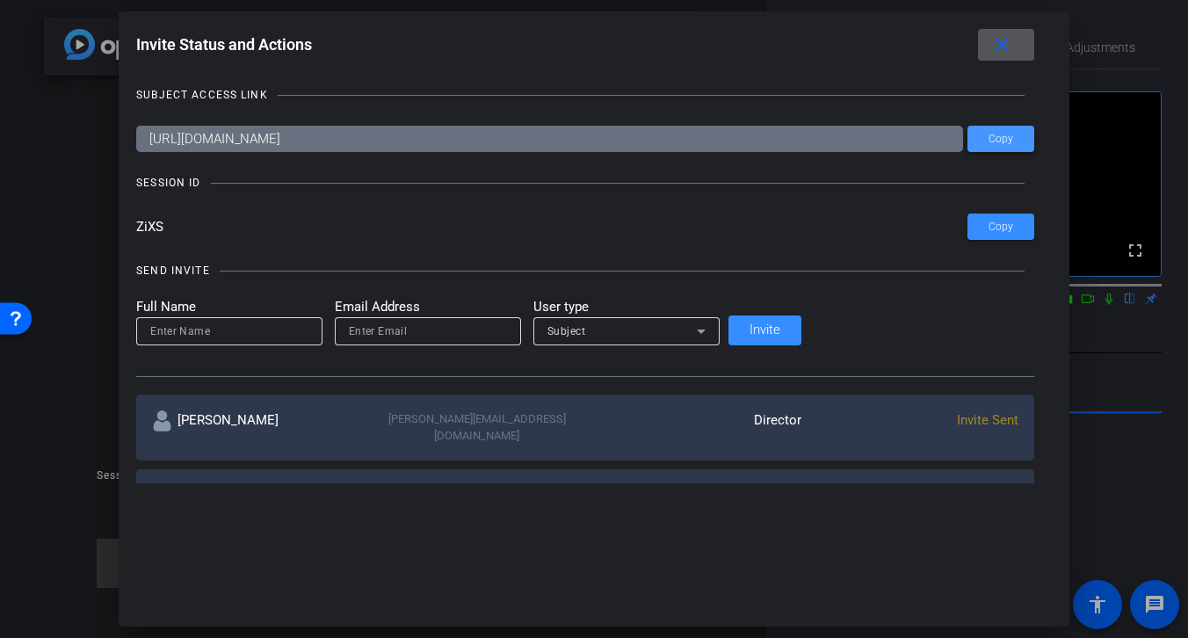
click at [988, 140] on span "Copy" at bounding box center [1000, 139] width 25 height 13
